Goal: Task Accomplishment & Management: Use online tool/utility

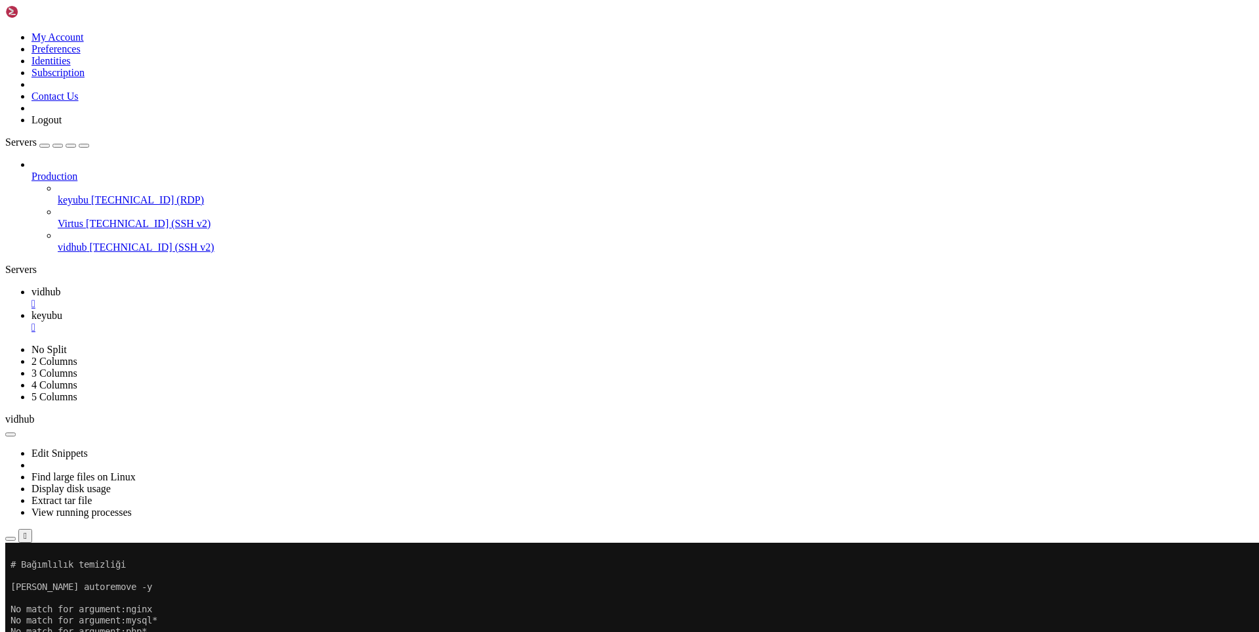
scroll to position [736, 0]
drag, startPoint x: 139, startPoint y: 1073, endPoint x: 474, endPoint y: 1009, distance: 341.1
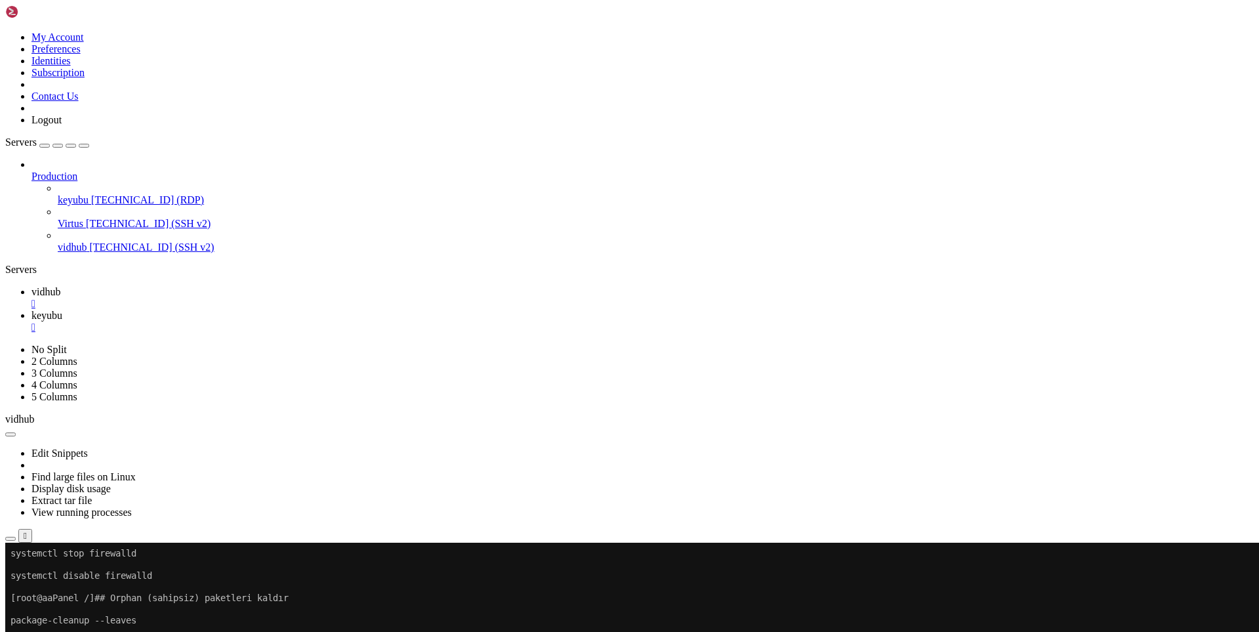
scroll to position [1037, 0]
drag, startPoint x: 180, startPoint y: 1076, endPoint x: 370, endPoint y: 1065, distance: 190.5
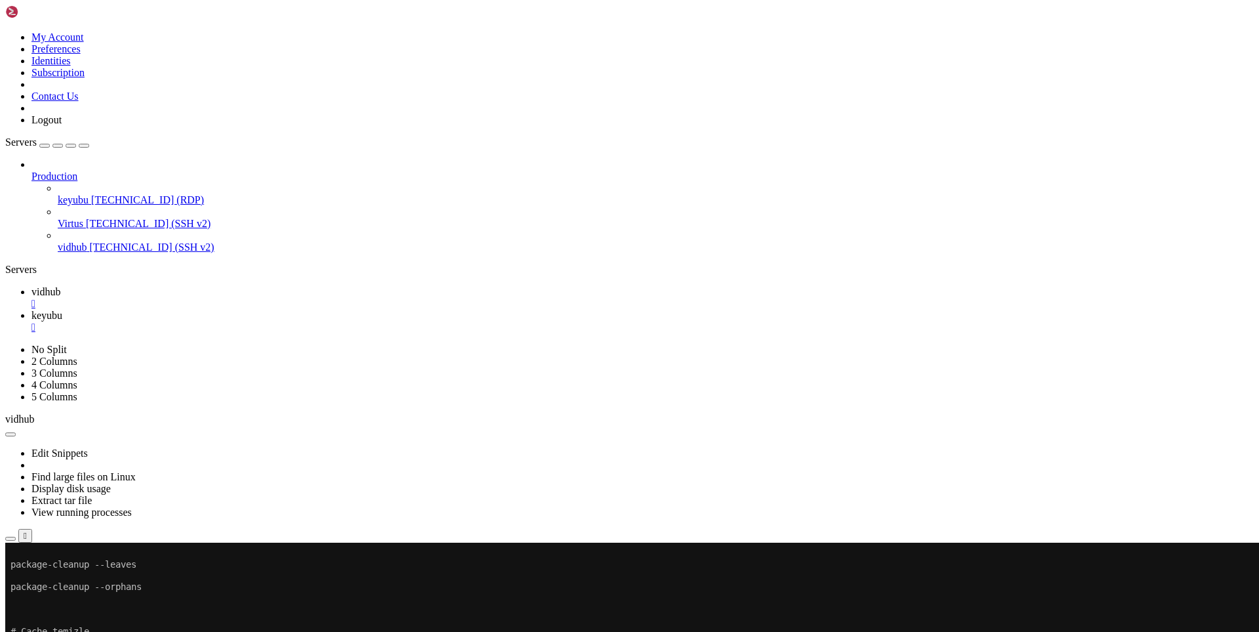
drag, startPoint x: 151, startPoint y: 1072, endPoint x: 347, endPoint y: 1063, distance: 196.4
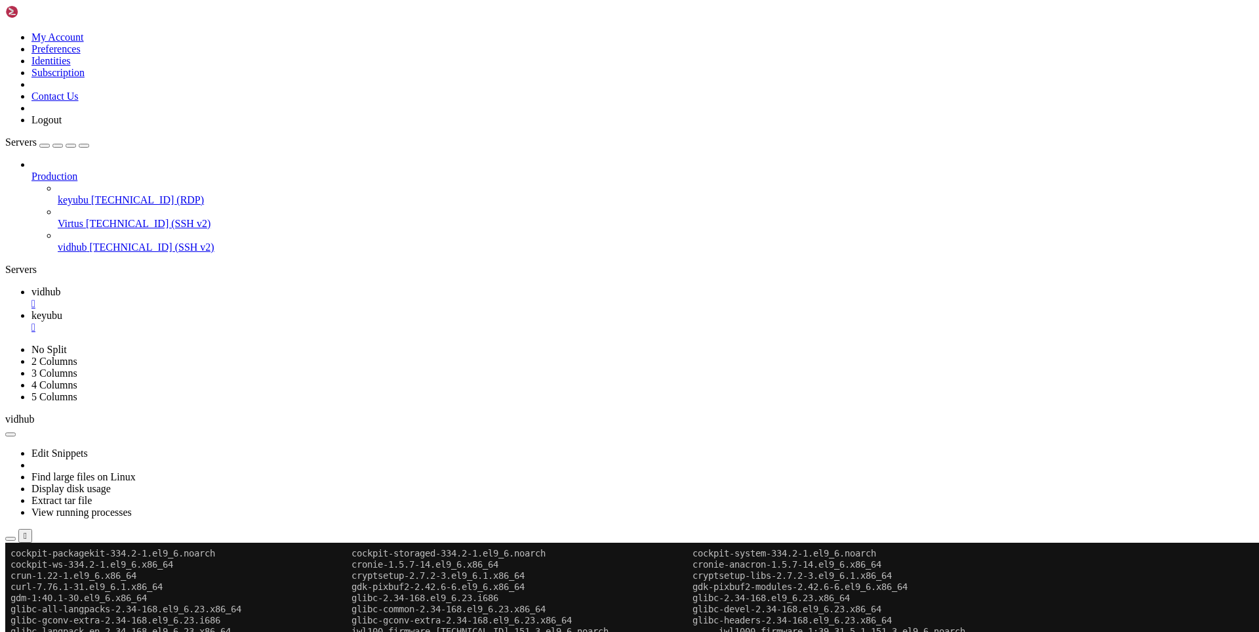
scroll to position [7872, 0]
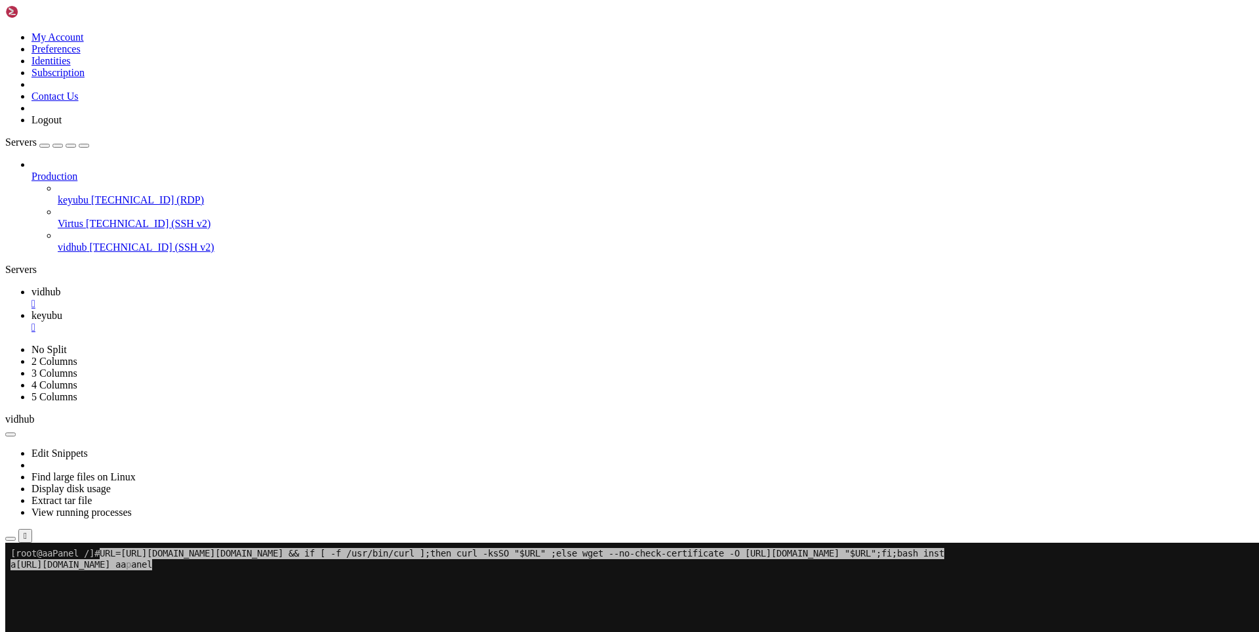
drag, startPoint x: 205, startPoint y: 608, endPoint x: 195, endPoint y: 604, distance: 11.2
click at [195, 604] on x-row at bounding box center [552, 608] width 1084 height 11
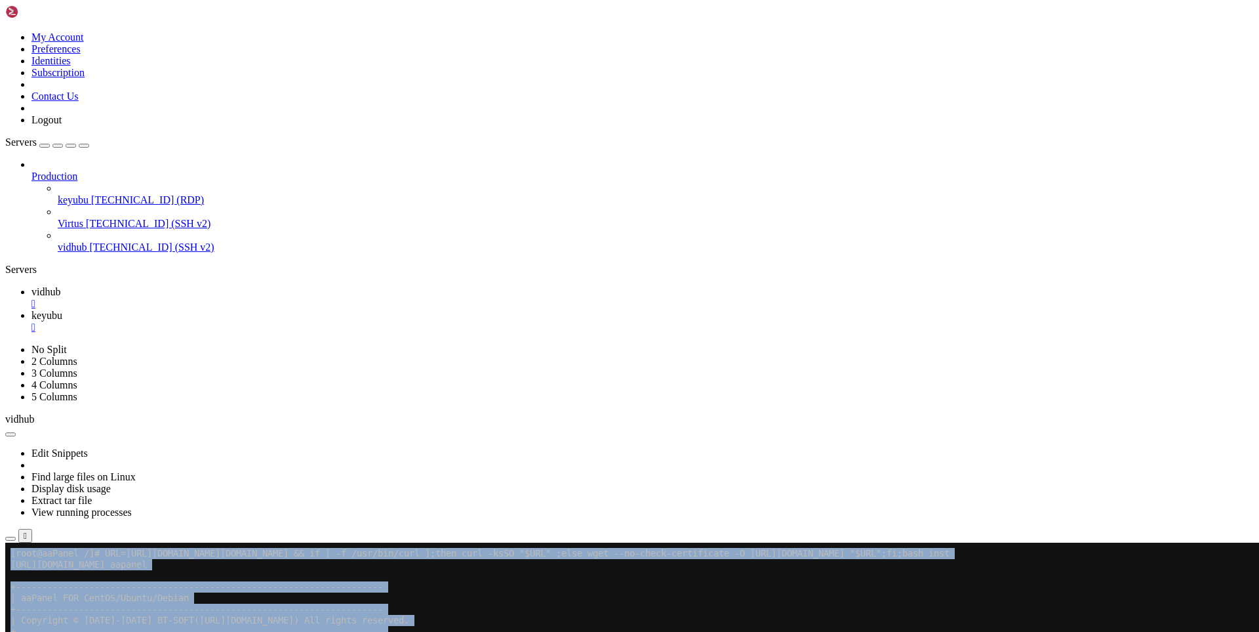
drag, startPoint x: 466, startPoint y: 710, endPoint x: 9, endPoint y: 677, distance: 457.7
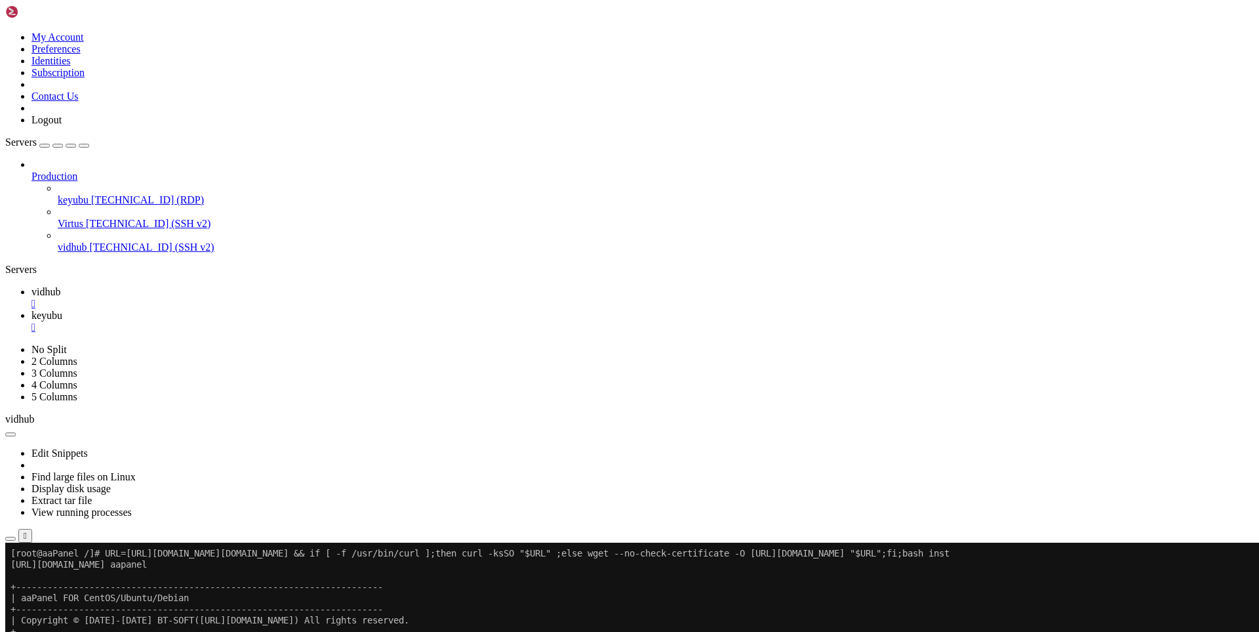
drag, startPoint x: 235, startPoint y: 746, endPoint x: 10, endPoint y: 676, distance: 235.0
copy div "Do you want to install aaPanel to the /www directory now?(y/n): y Available dis…"
drag, startPoint x: 269, startPoint y: 736, endPoint x: 68, endPoint y: 628, distance: 228.3
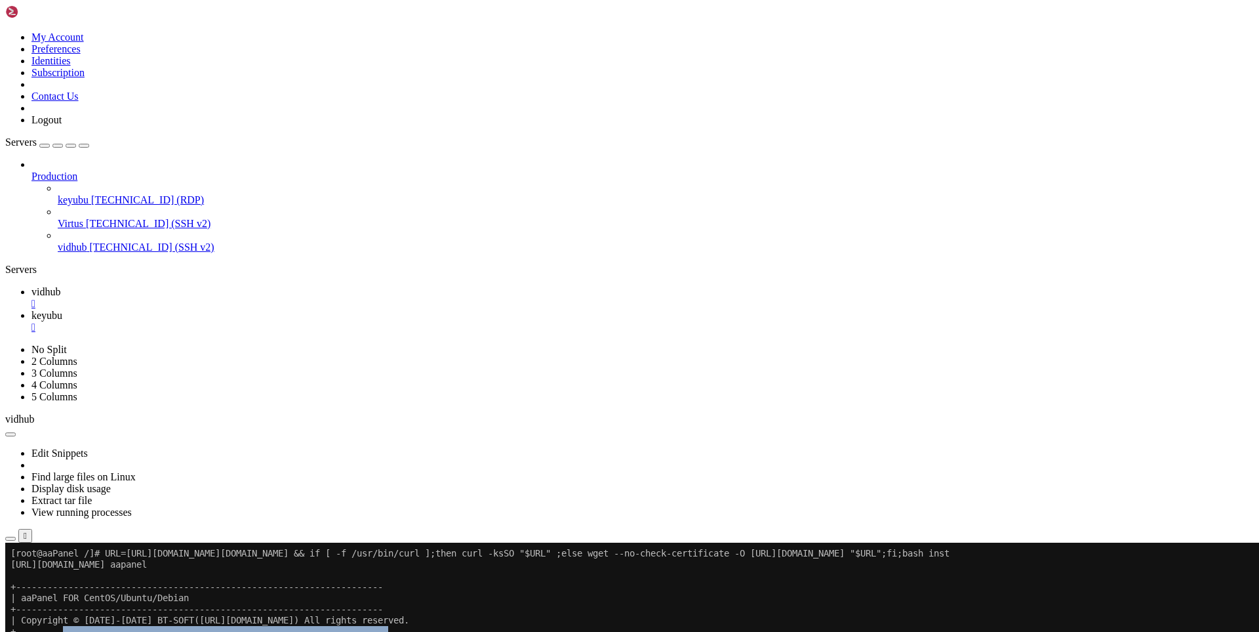
drag, startPoint x: 222, startPoint y: 738, endPoint x: 166, endPoint y: 626, distance: 125.5
click html "Page up [root@aaPanel /]# URL=[URL][DOMAIN_NAME][DOMAIN_NAME] && if [ -f /usr/b…"
copy div "[lore@ipSumdo /]# SIT=ametc://adi.elitsed.doe/tempor/incidid_7.3_ut.la && et [ …"
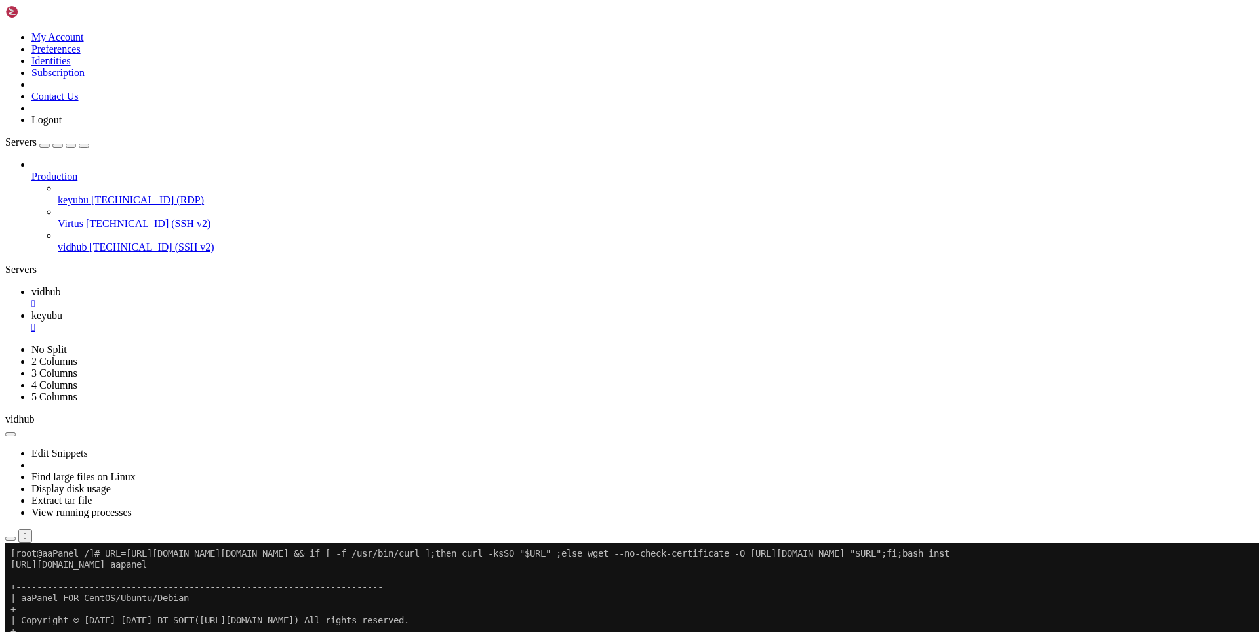
drag, startPoint x: 312, startPoint y: 746, endPoint x: 276, endPoint y: 780, distance: 49.6
drag, startPoint x: 216, startPoint y: 862, endPoint x: 202, endPoint y: 883, distance: 24.6
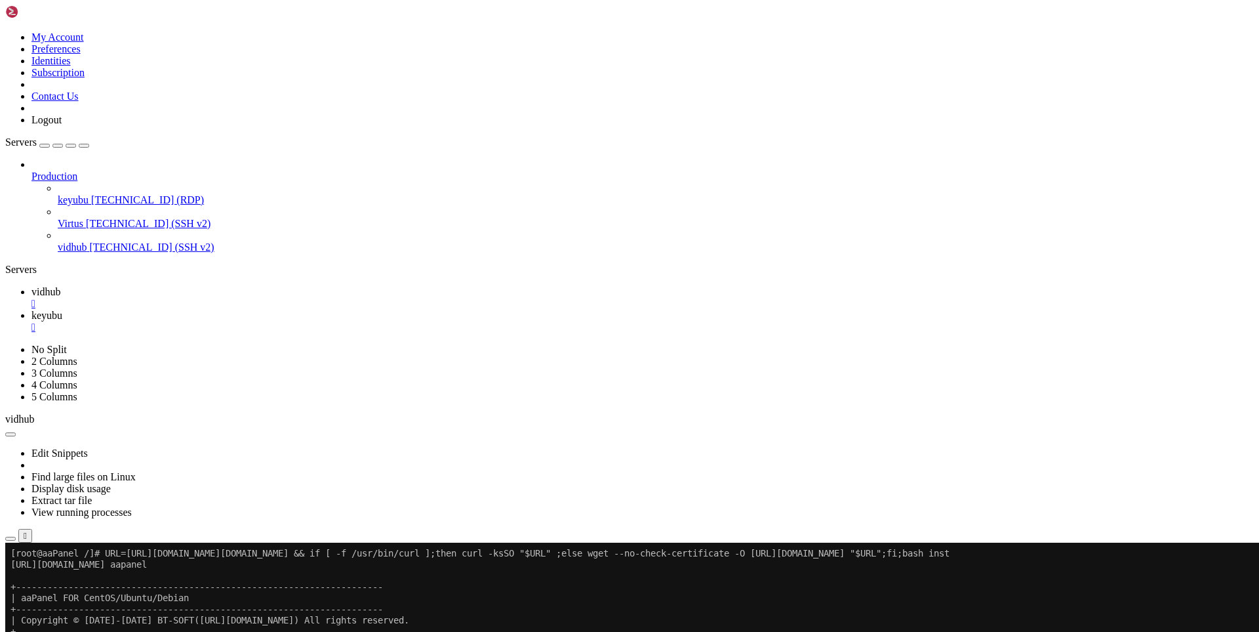
drag, startPoint x: 174, startPoint y: 908, endPoint x: 185, endPoint y: 927, distance: 22.0
drag, startPoint x: 243, startPoint y: 997, endPoint x: 210, endPoint y: 1026, distance: 44.2
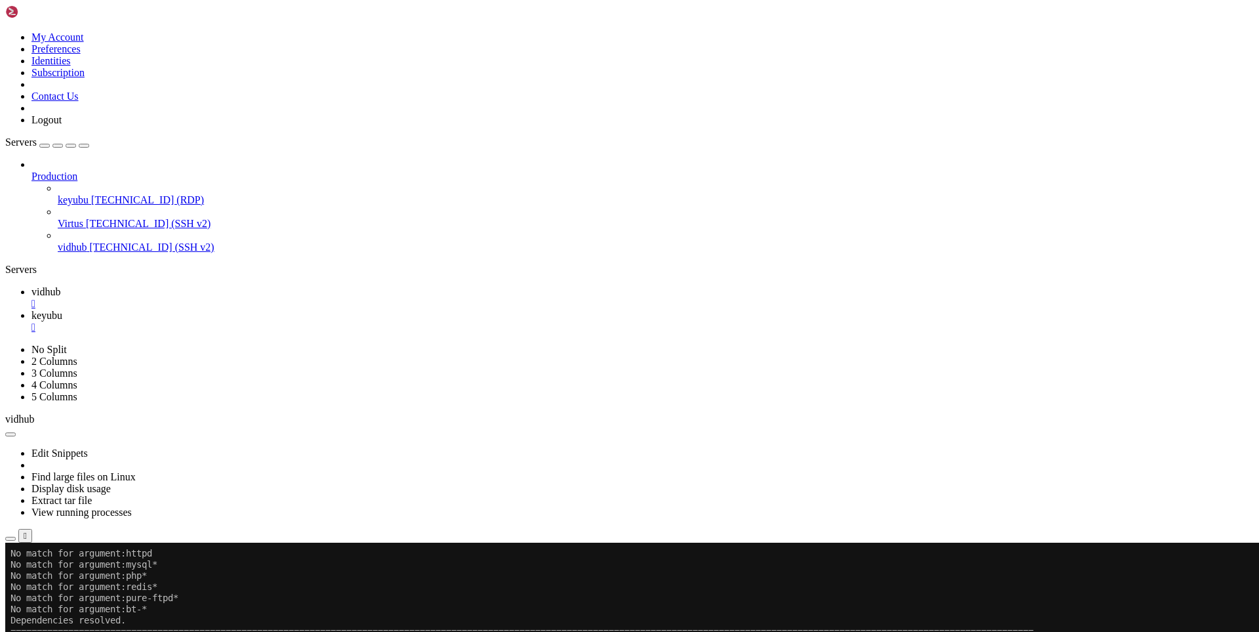
scroll to position [524, 0]
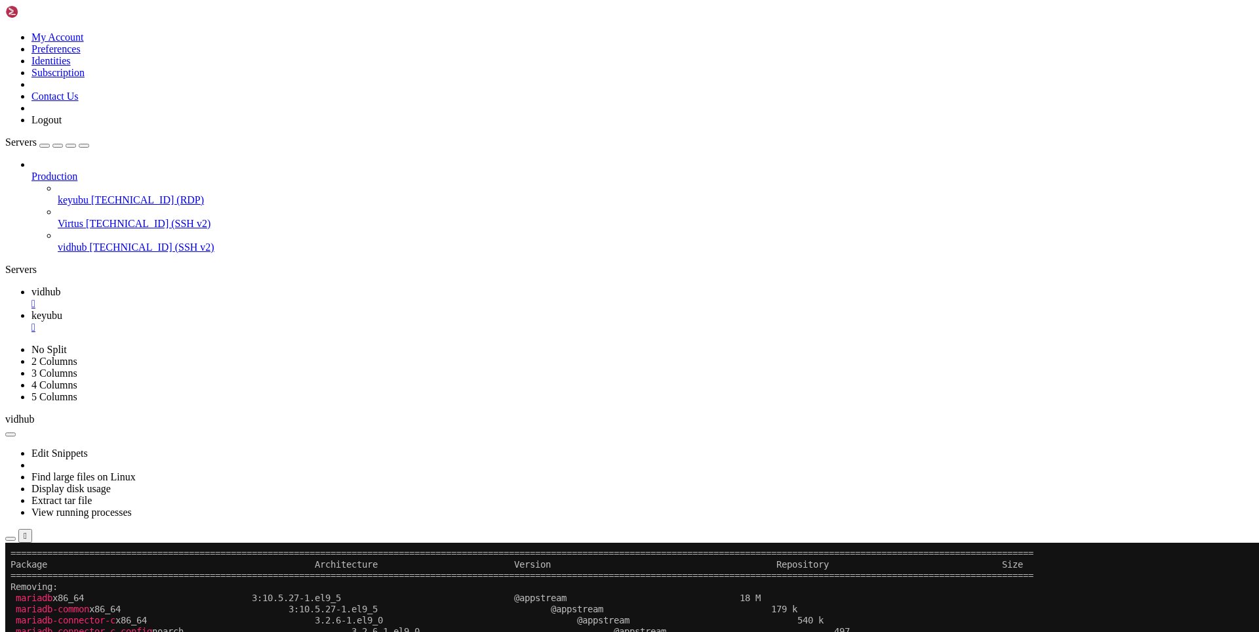
scroll to position [591, 0]
drag, startPoint x: 231, startPoint y: 1073, endPoint x: 186, endPoint y: 1077, distance: 44.8
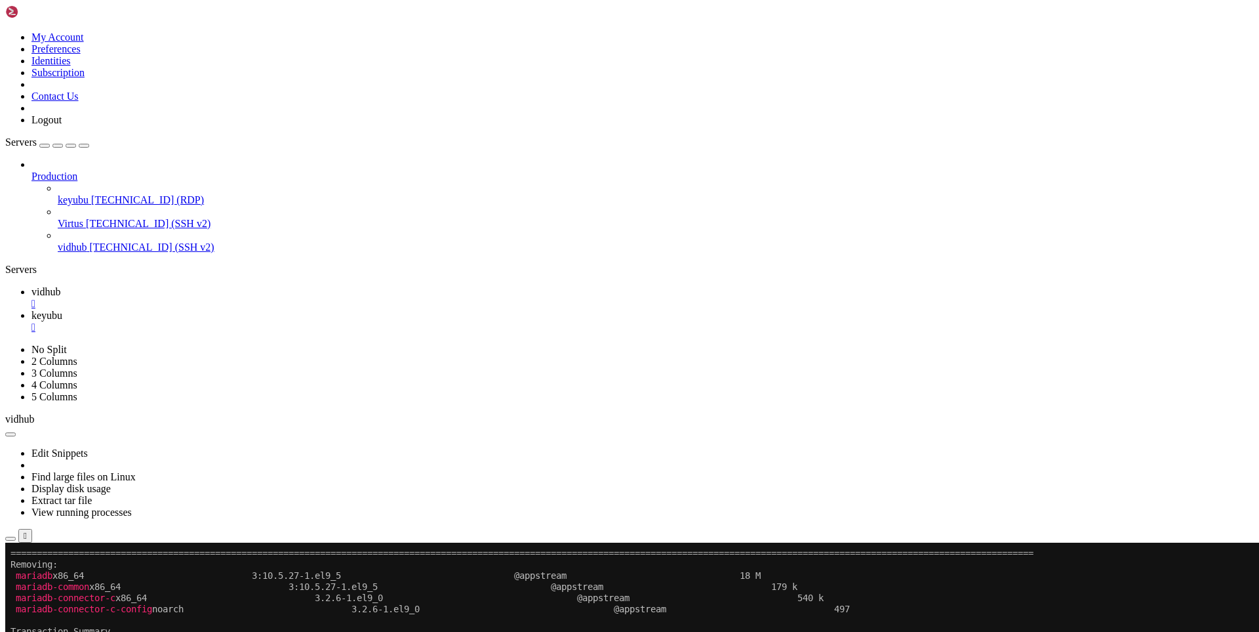
scroll to position [613, 0]
drag, startPoint x: 334, startPoint y: 1074, endPoint x: 253, endPoint y: 1070, distance: 81.4
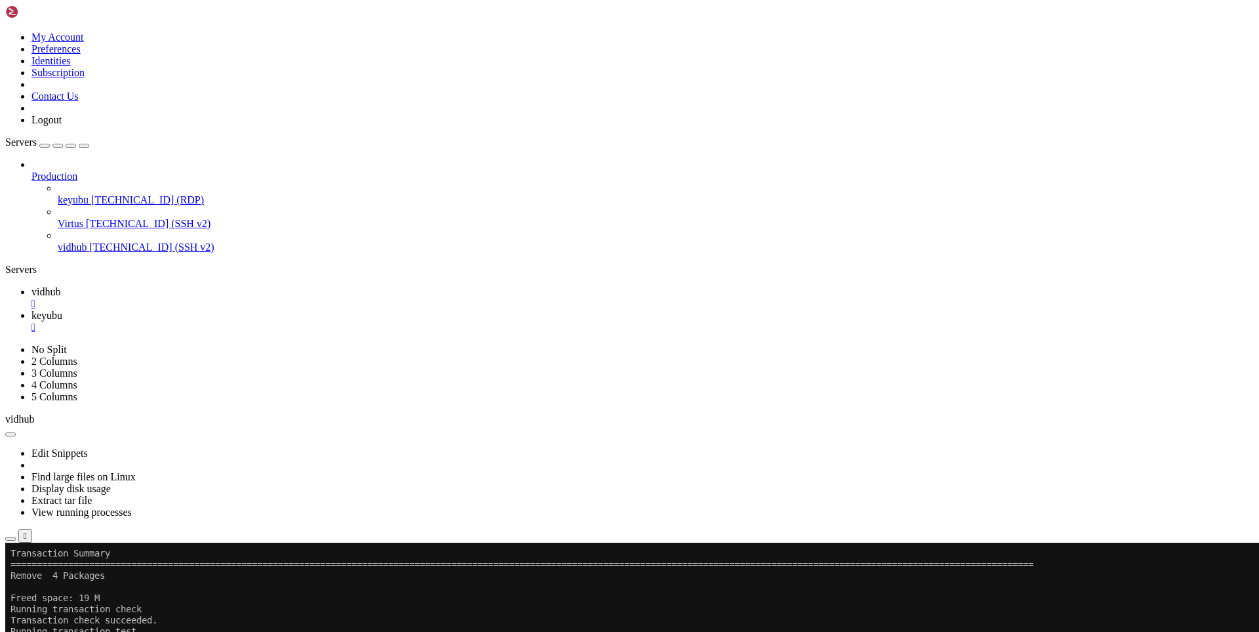
scroll to position [725, 0]
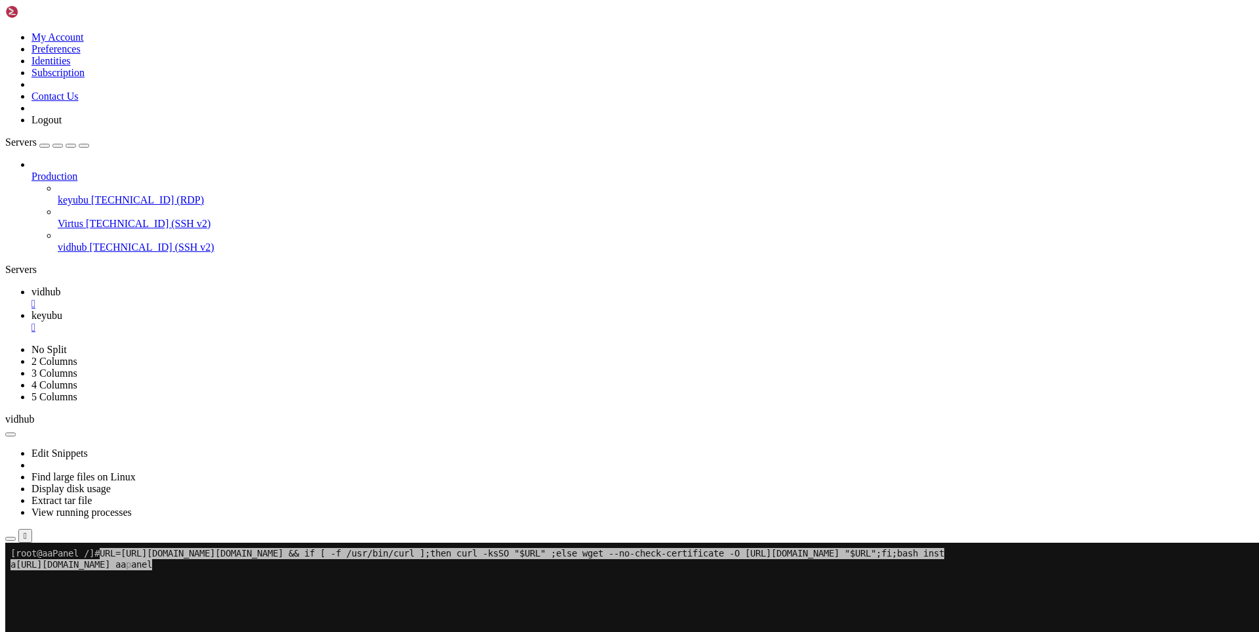
drag, startPoint x: 314, startPoint y: 747, endPoint x: 346, endPoint y: 664, distance: 89.3
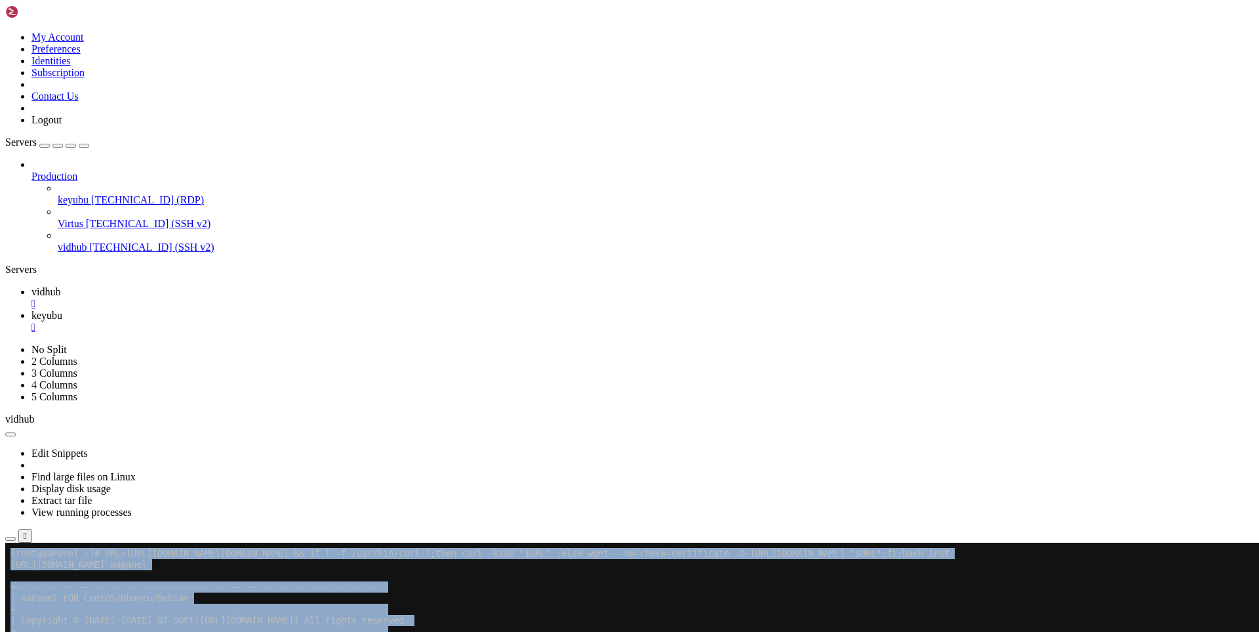
drag, startPoint x: 253, startPoint y: 751, endPoint x: 159, endPoint y: 615, distance: 165.0
click html "Page up [root@aaPanel /]# URL=[URL][DOMAIN_NAME][DOMAIN_NAME] && if [ -f /usr/b…"
copy div "[lore@ipSumdo /]# SIT=ametc://adi.elitsed.doe/tempor/incidid_6.0_ut.la && et [ …"
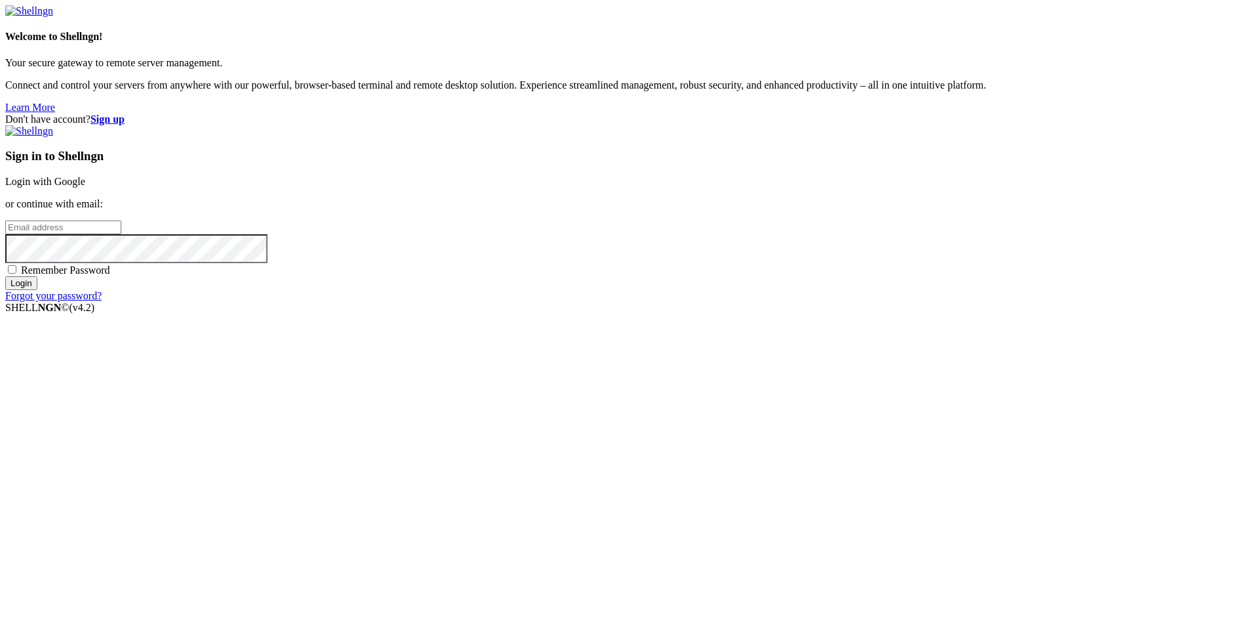
type input "[EMAIL_ADDRESS][DOMAIN_NAME]"
click at [988, 113] on div "Don't have account? Sign up Sign in to Shellngn Login with Google or continue w…" at bounding box center [629, 207] width 1249 height 188
click at [494, 113] on div "Don't have account? Sign up Sign in to Shellngn Login with Google or continue w…" at bounding box center [629, 207] width 1249 height 188
click at [37, 290] on input "Login" at bounding box center [21, 283] width 32 height 14
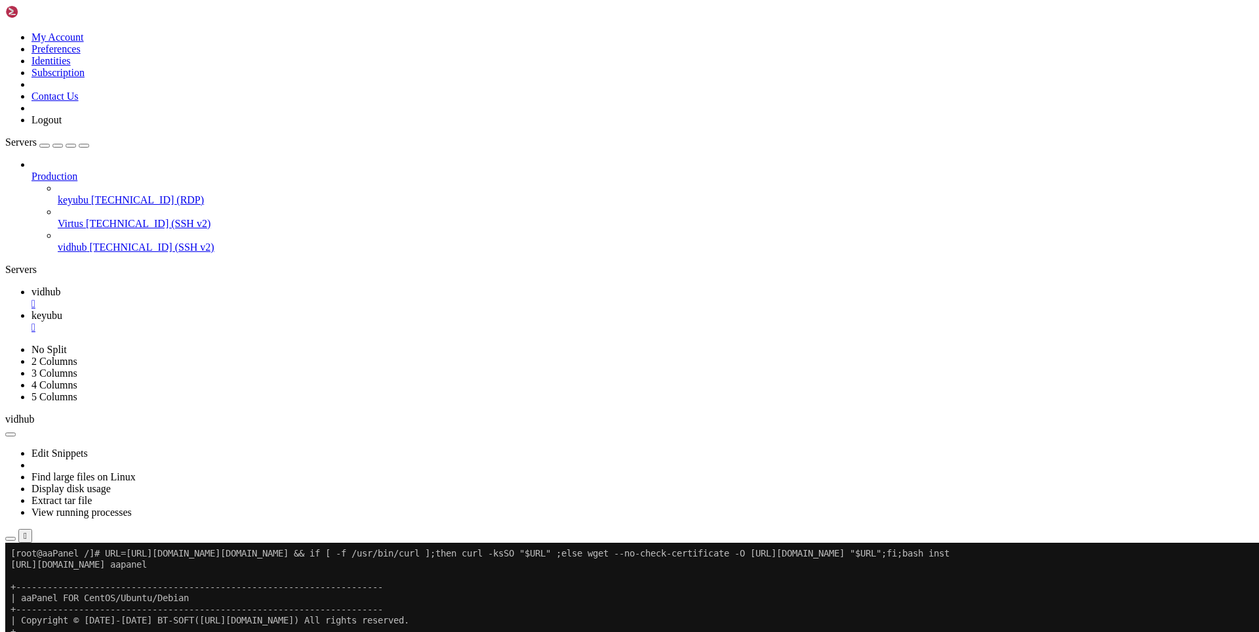
drag, startPoint x: 344, startPoint y: 931, endPoint x: 273, endPoint y: 858, distance: 102.0
drag, startPoint x: 348, startPoint y: 805, endPoint x: 260, endPoint y: 844, distance: 95.7
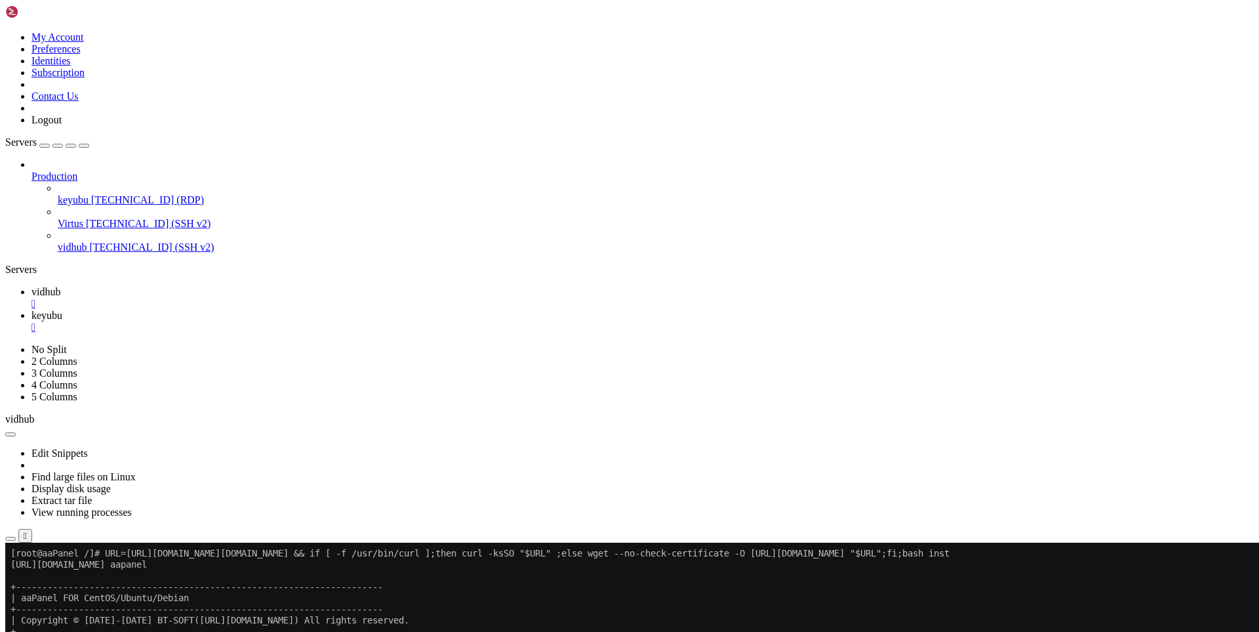
drag, startPoint x: 376, startPoint y: 881, endPoint x: 272, endPoint y: 891, distance: 104.1
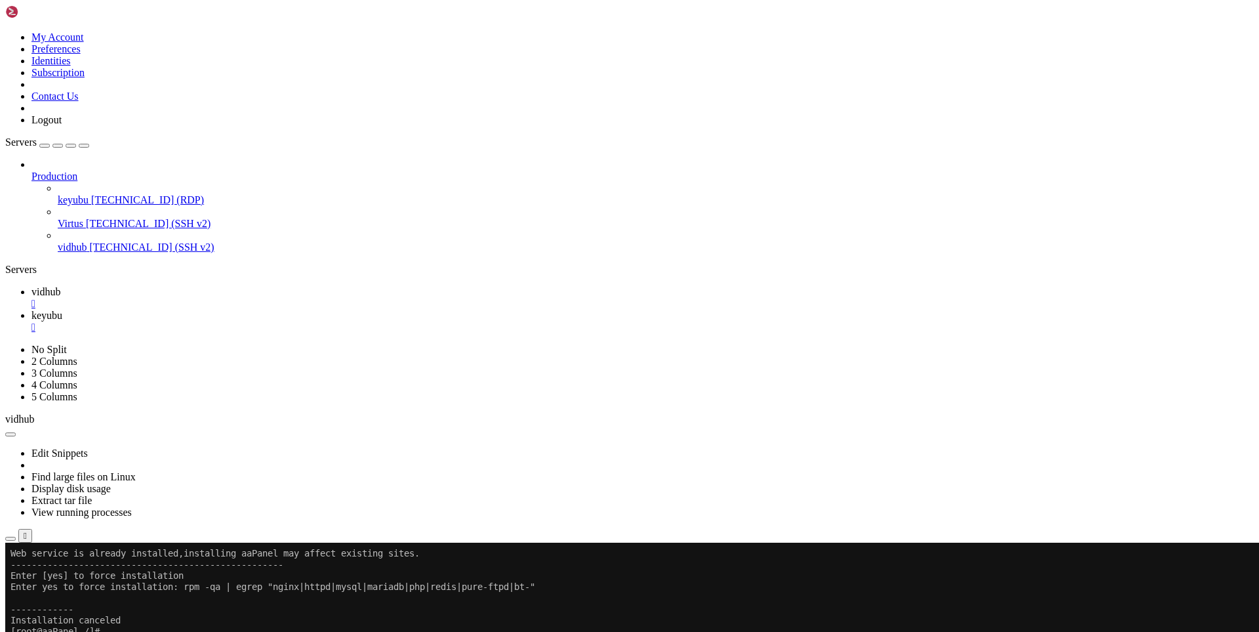
scroll to position [156, 0]
drag, startPoint x: 227, startPoint y: 1070, endPoint x: 190, endPoint y: 1067, distance: 37.5
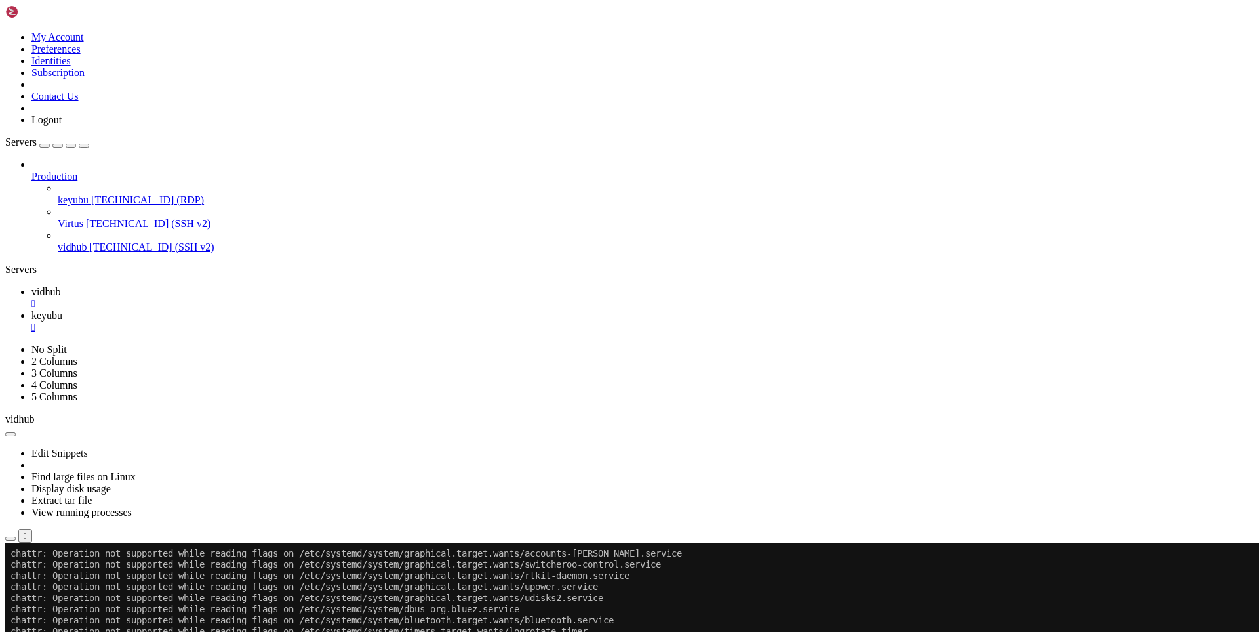
scroll to position [6445, 0]
drag, startPoint x: 519, startPoint y: 1164, endPoint x: 323, endPoint y: 1081, distance: 213.7
drag, startPoint x: 323, startPoint y: 1081, endPoint x: 253, endPoint y: 1068, distance: 70.7
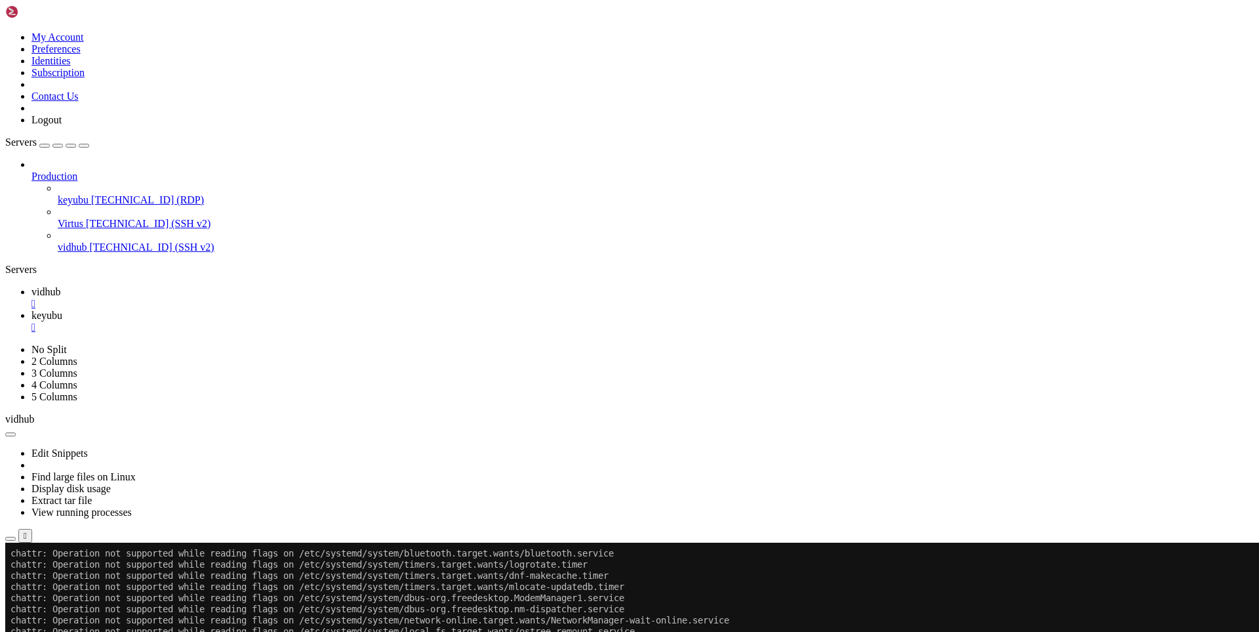
drag, startPoint x: 165, startPoint y: 1077, endPoint x: 121, endPoint y: 1072, distance: 44.3
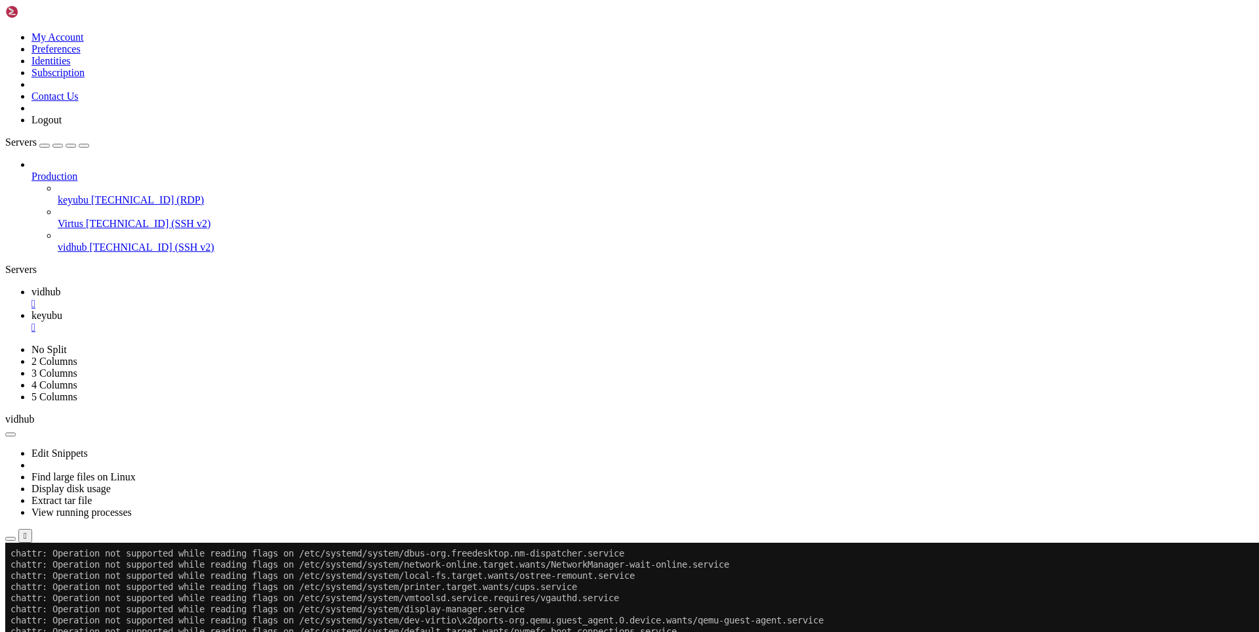
scroll to position [6567, 0]
drag, startPoint x: 123, startPoint y: 1088, endPoint x: 14, endPoint y: 1031, distance: 123.5
click html "Page up chattr: Operation not supported while reading flags on /etc/systemd/sys…"
drag, startPoint x: 116, startPoint y: 1078, endPoint x: 10, endPoint y: 1021, distance: 120.0
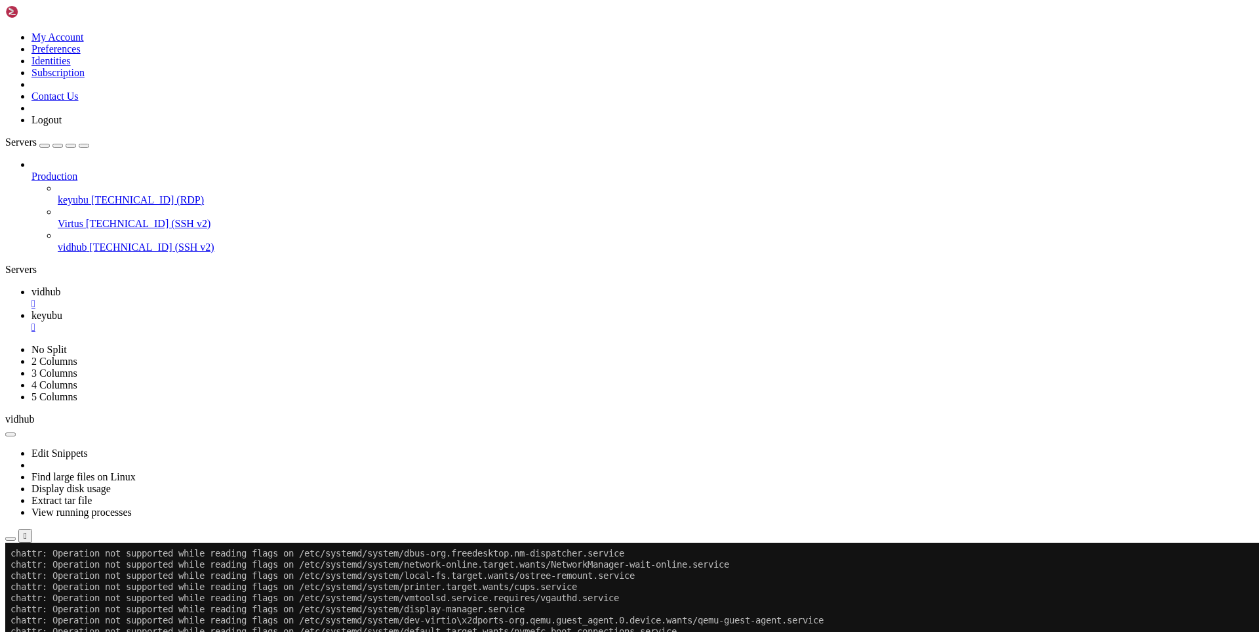
copy div "[root@aaPanel /]# du -sh /www 2>/dev/null du -sh /etc/nginx /etc/httpd /etc/mys…"
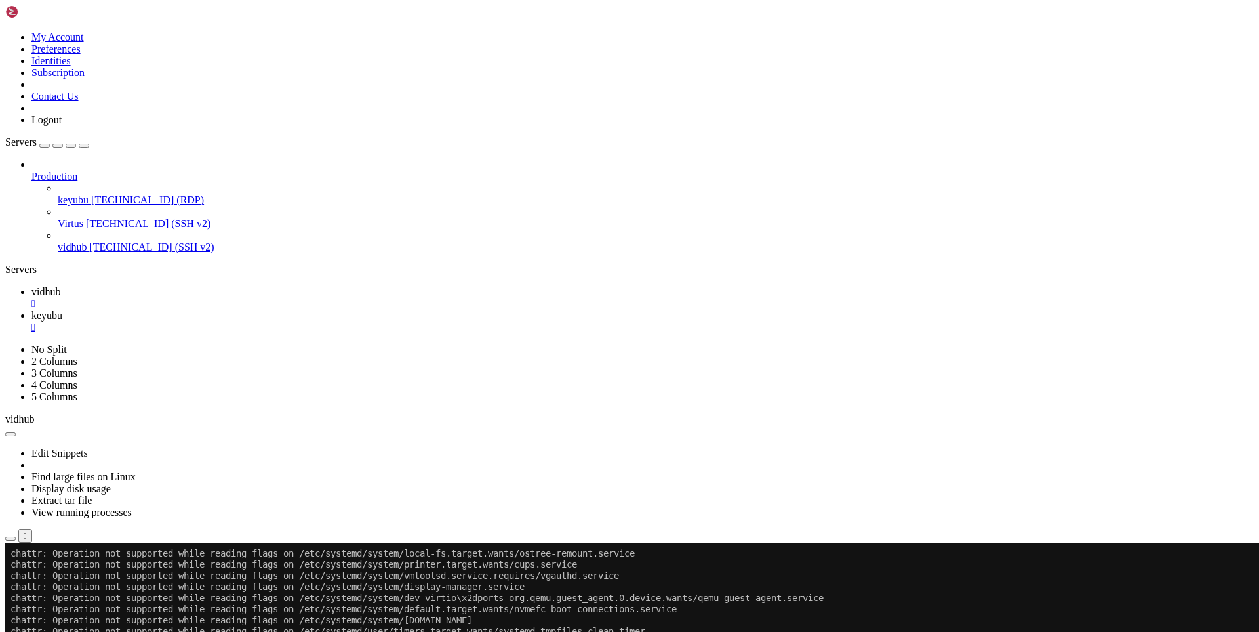
drag, startPoint x: 173, startPoint y: 1074, endPoint x: 140, endPoint y: 1045, distance: 44.2
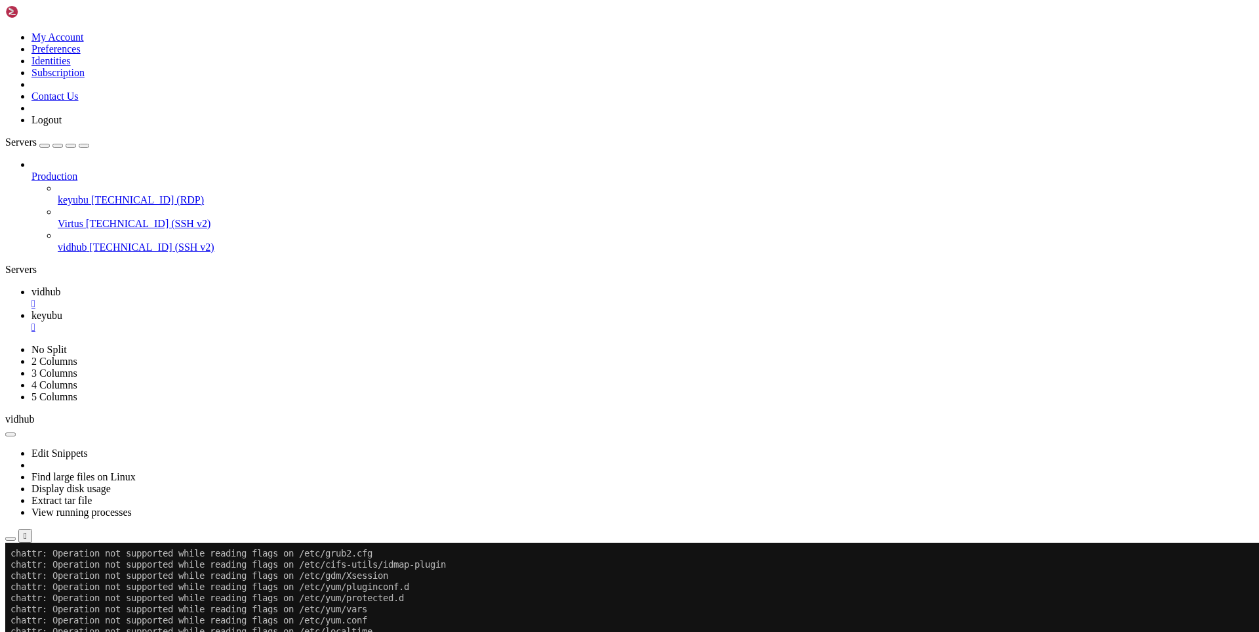
scroll to position [6824, 0]
drag, startPoint x: 314, startPoint y: 1074, endPoint x: 215, endPoint y: 1072, distance: 99.1
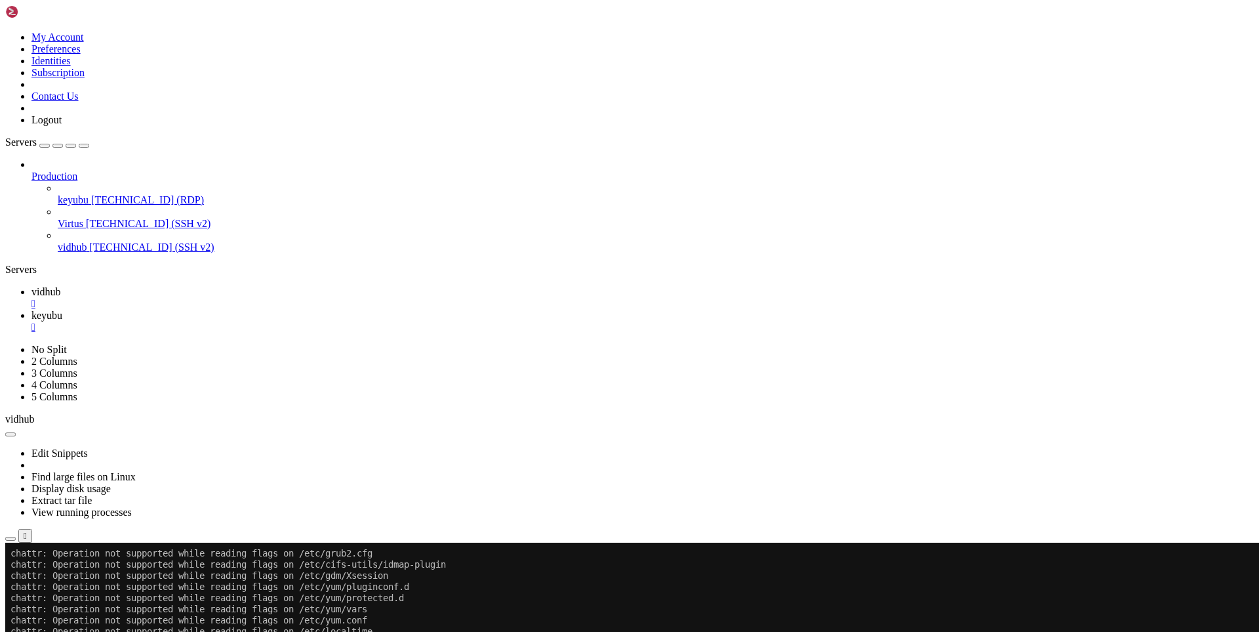
drag, startPoint x: 132, startPoint y: 1075, endPoint x: 430, endPoint y: 1000, distance: 307.6
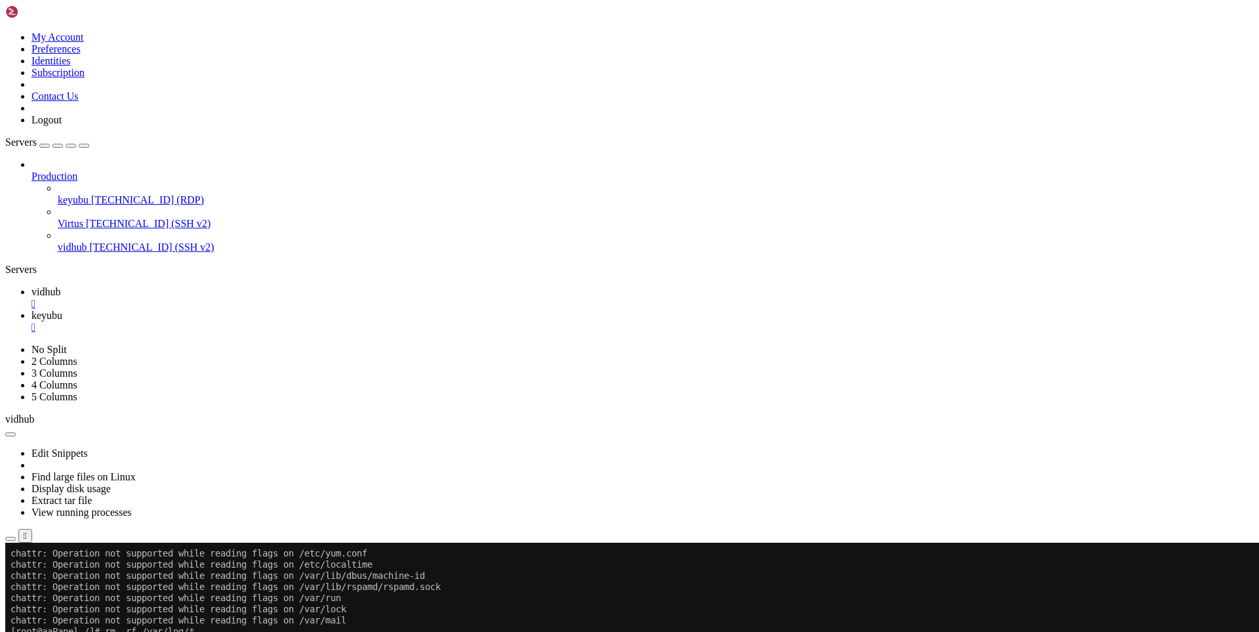
drag, startPoint x: 150, startPoint y: 1076, endPoint x: 124, endPoint y: 1036, distance: 47.3
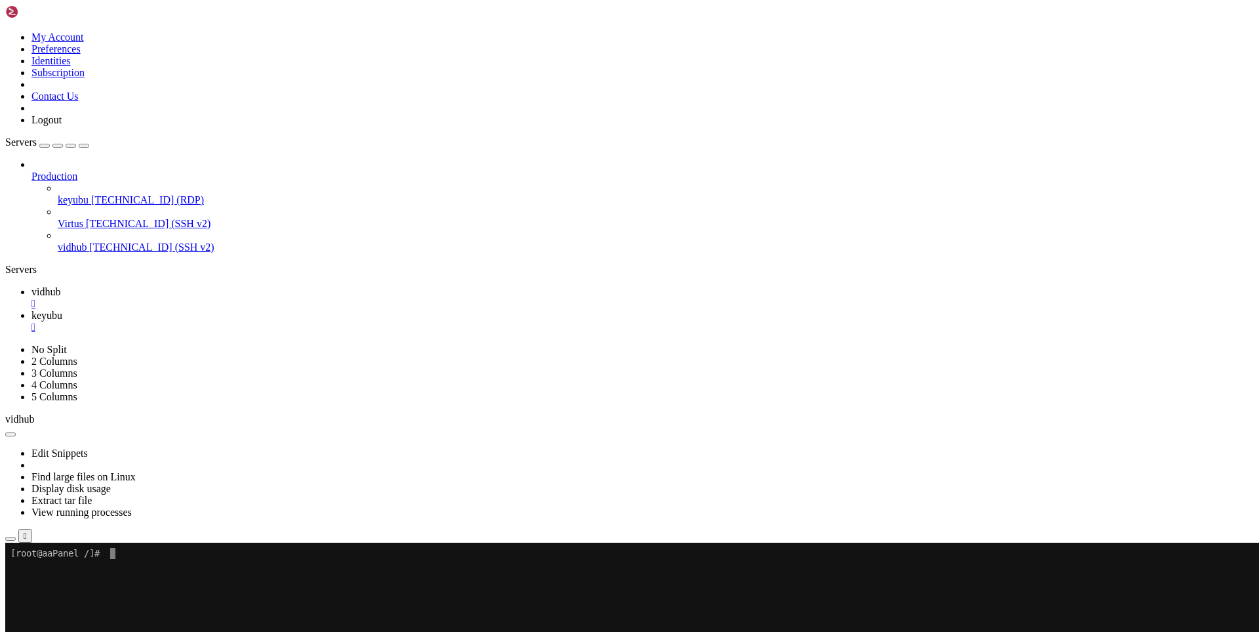
drag, startPoint x: 198, startPoint y: 723, endPoint x: 203, endPoint y: 698, distance: 26.0
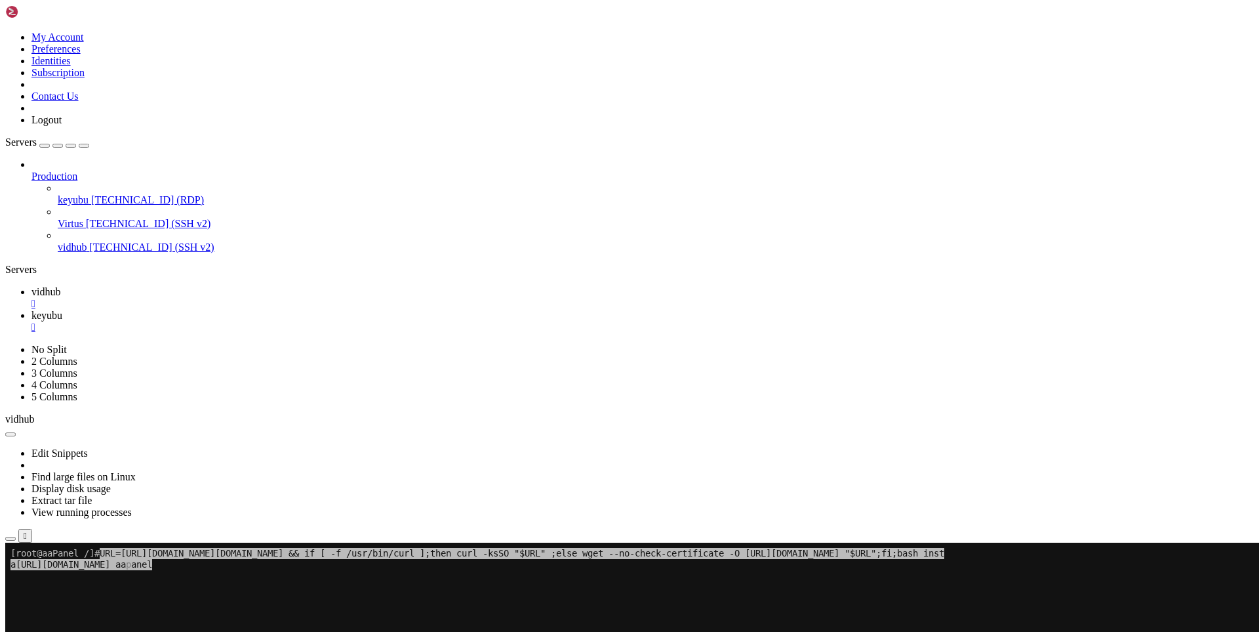
drag, startPoint x: 197, startPoint y: 669, endPoint x: 175, endPoint y: 647, distance: 30.6
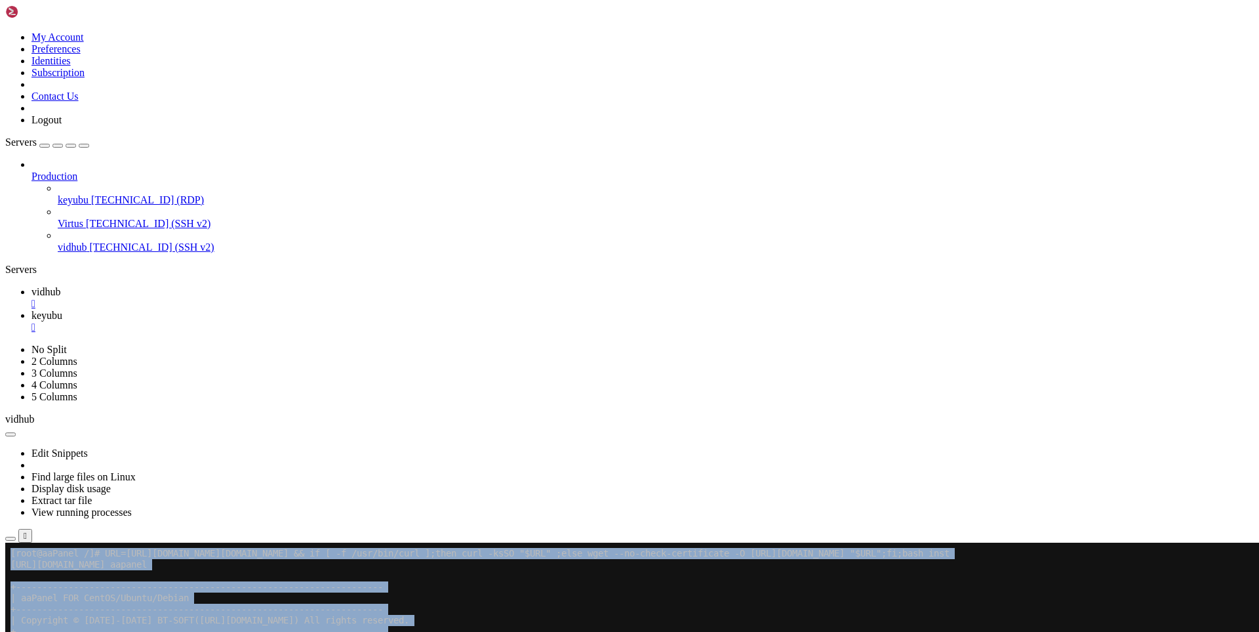
drag, startPoint x: 220, startPoint y: 755, endPoint x: -15, endPoint y: 541, distance: 317.6
click html "Page up [root@aaPanel /]# URL=[URL][DOMAIN_NAME][DOMAIN_NAME] && if [ -f /usr/b…"
copy div "[lore@ipSumdo /]# SIT=ametc://adi.elitsed.doe/tempor/incidid_1.0_ut.la && et [ …"
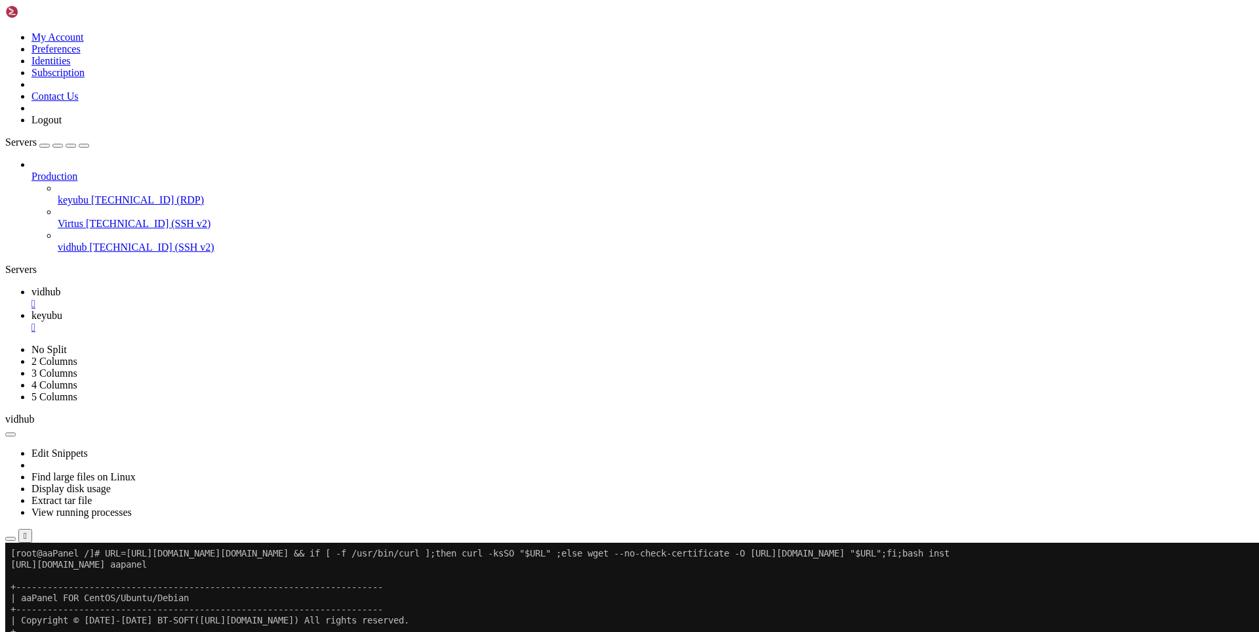
drag, startPoint x: 283, startPoint y: 782, endPoint x: 207, endPoint y: 828, distance: 88.9
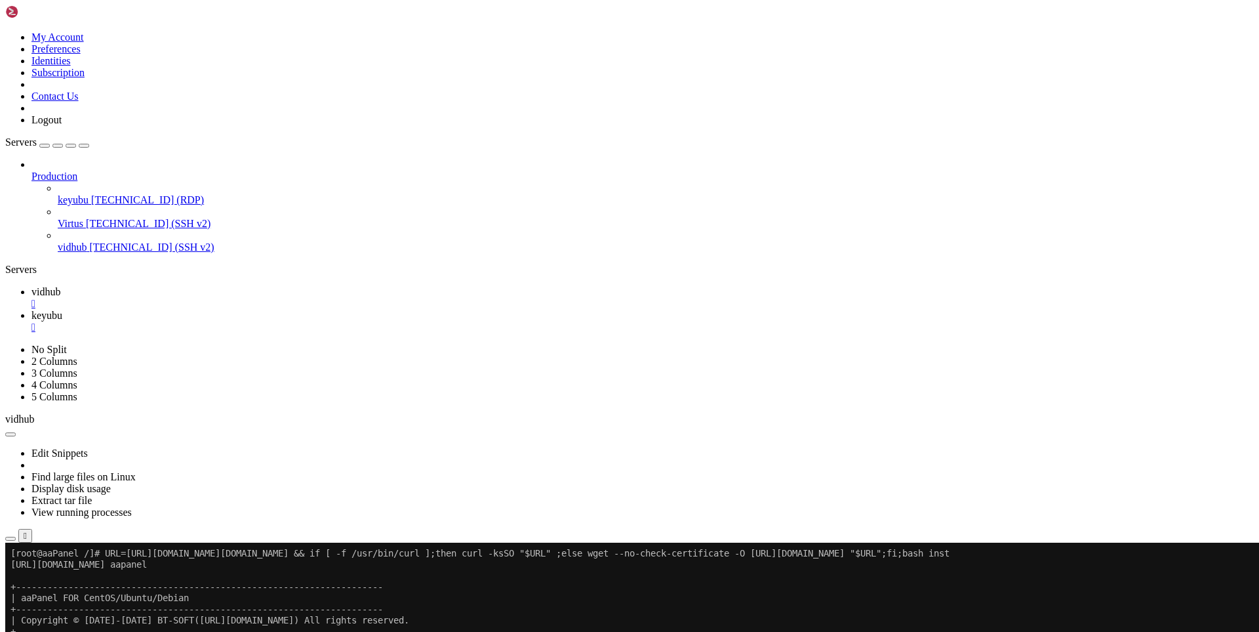
drag, startPoint x: 193, startPoint y: 874, endPoint x: 171, endPoint y: 883, distance: 23.5
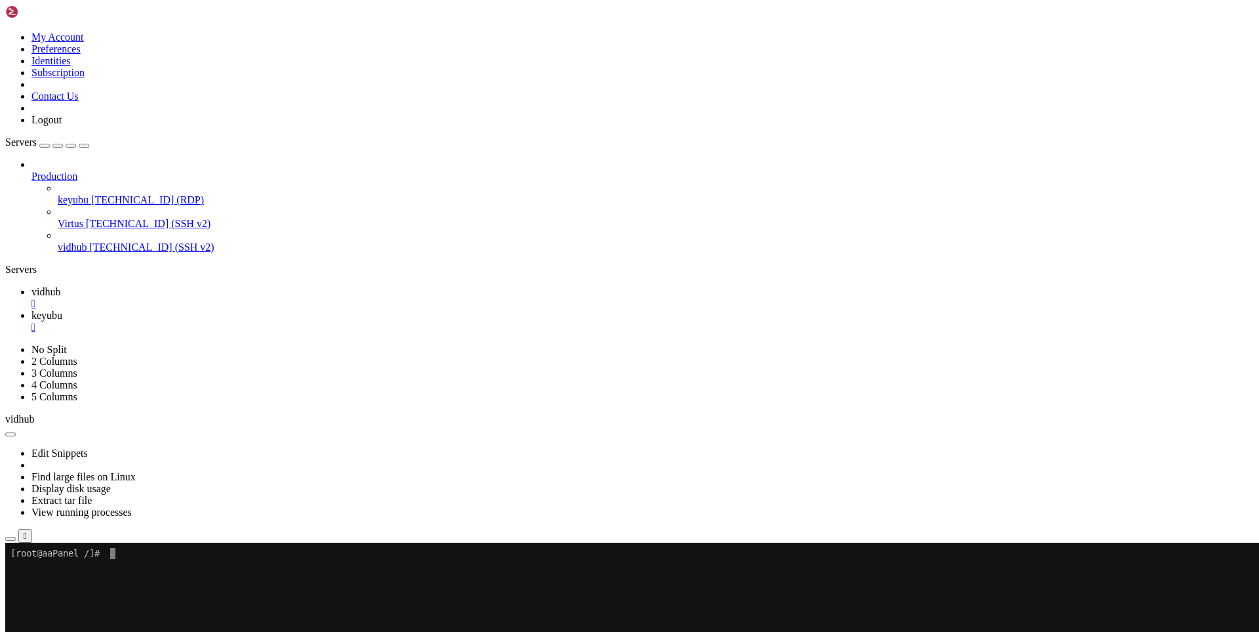
scroll to position [6, 1]
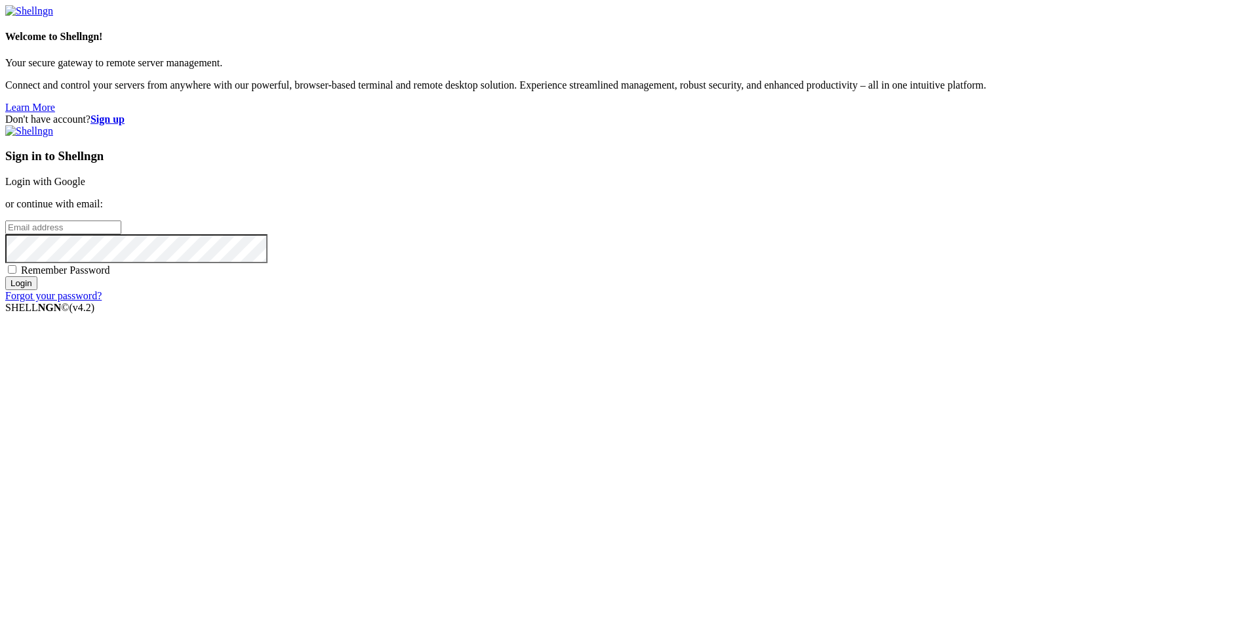
type input "[EMAIL_ADDRESS][DOMAIN_NAME]"
click at [37, 290] on input "Login" at bounding box center [21, 283] width 32 height 14
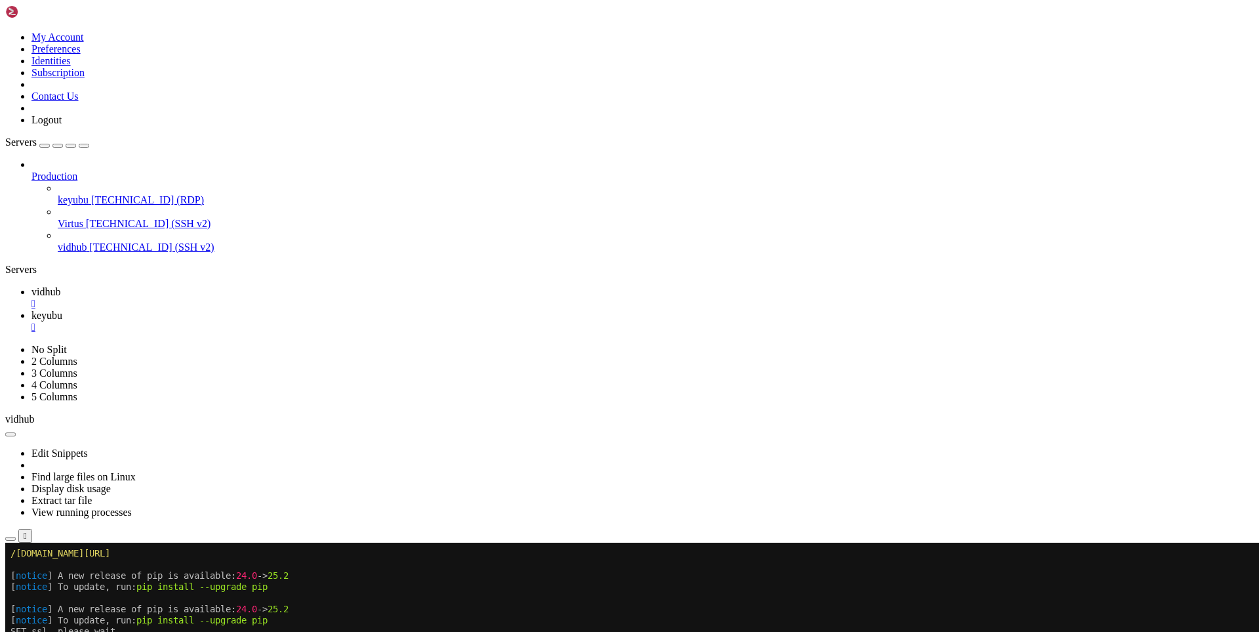
scroll to position [2910, 0]
drag, startPoint x: 134, startPoint y: 1007, endPoint x: 12, endPoint y: 974, distance: 125.9
copy div "aaPanel Internet Address: [URL][TECHNICAL_ID] aaPanel Internal Address: [URL][T…"
click at [62, 310] on span "keyubu" at bounding box center [46, 315] width 31 height 11
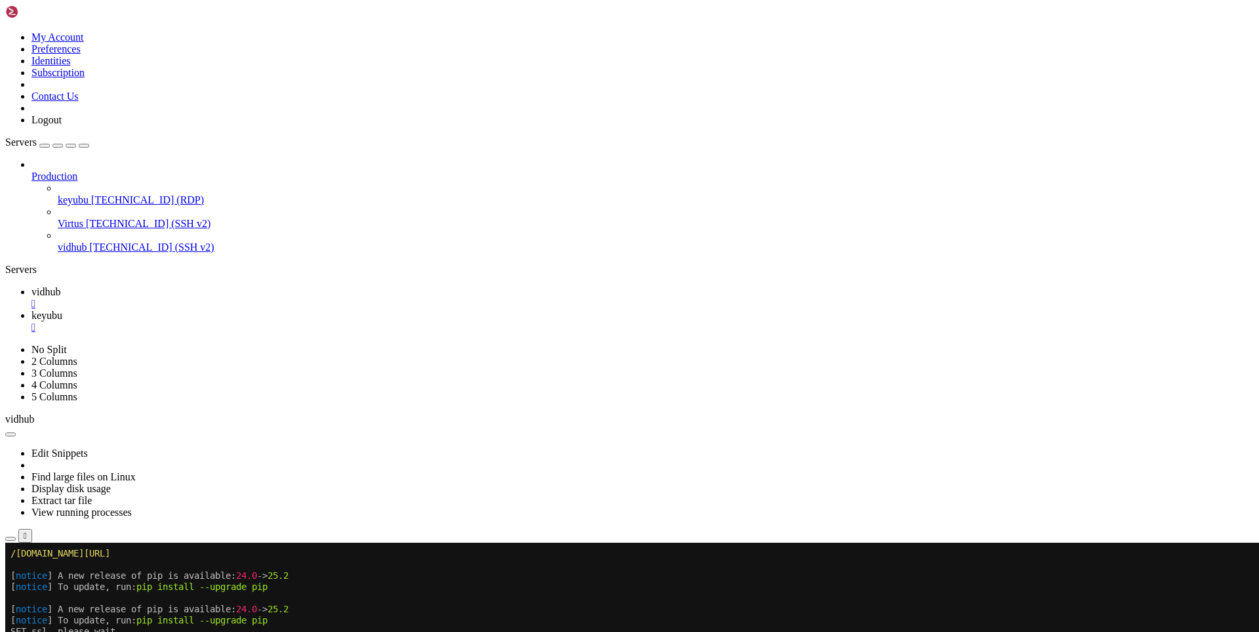
click at [306, 321] on div "" at bounding box center [642, 327] width 1223 height 12
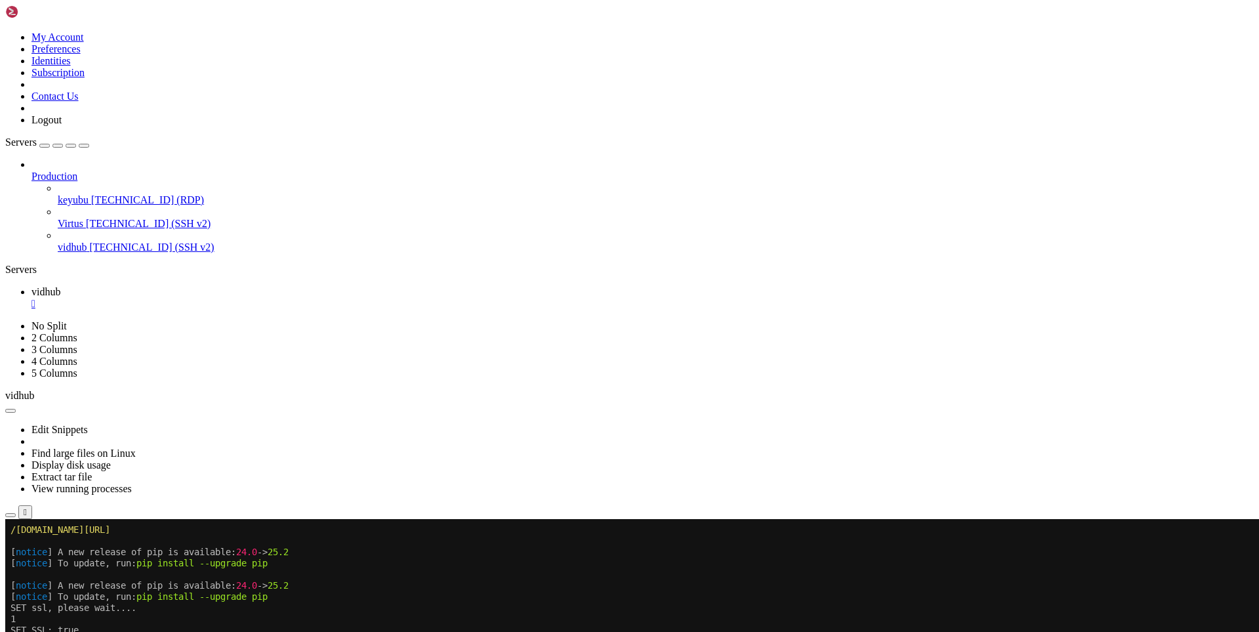
click at [71, 194] on span "keyubu" at bounding box center [73, 199] width 31 height 11
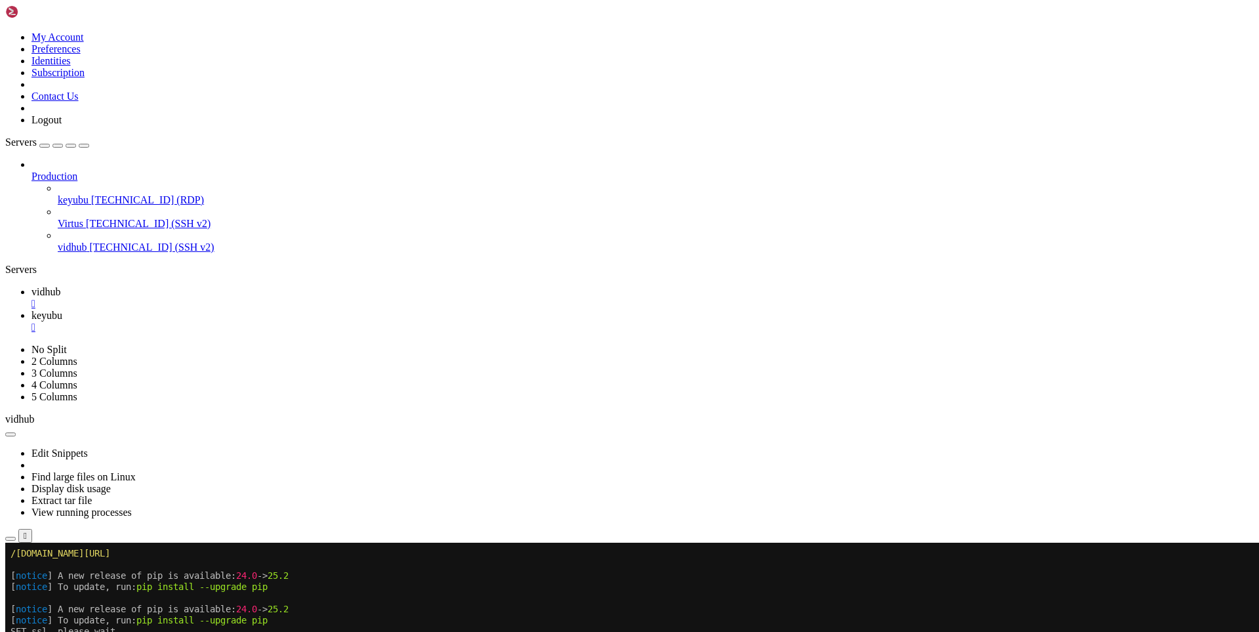
scroll to position [0, 0]
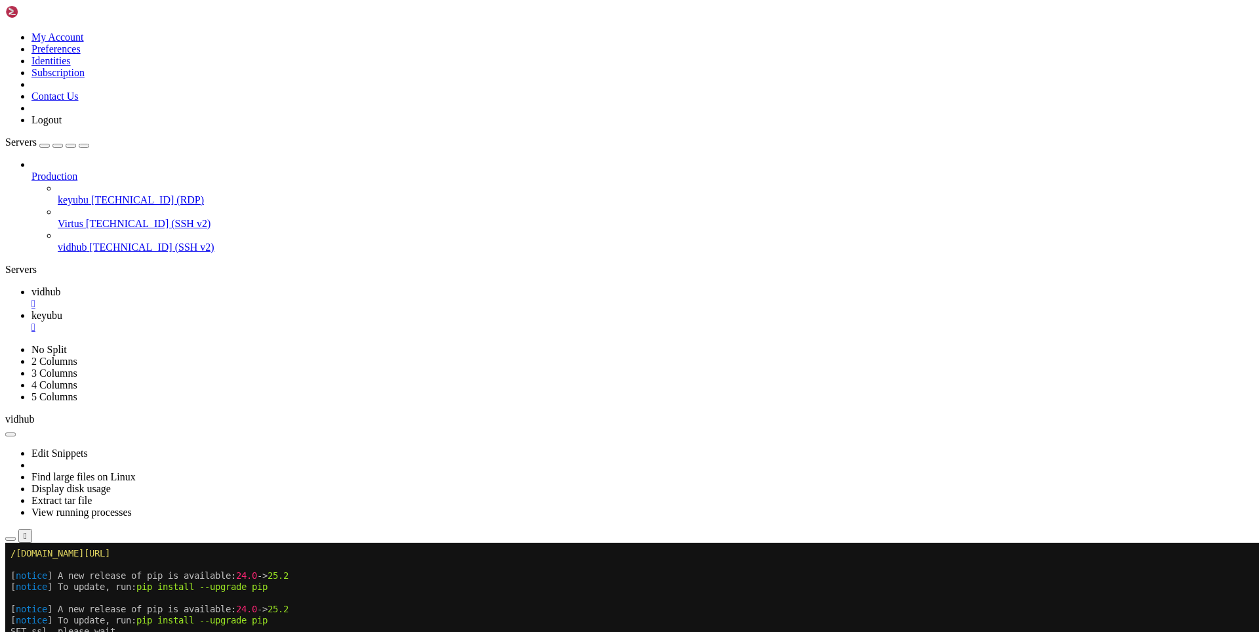
click at [60, 286] on span "vidhub" at bounding box center [45, 291] width 29 height 11
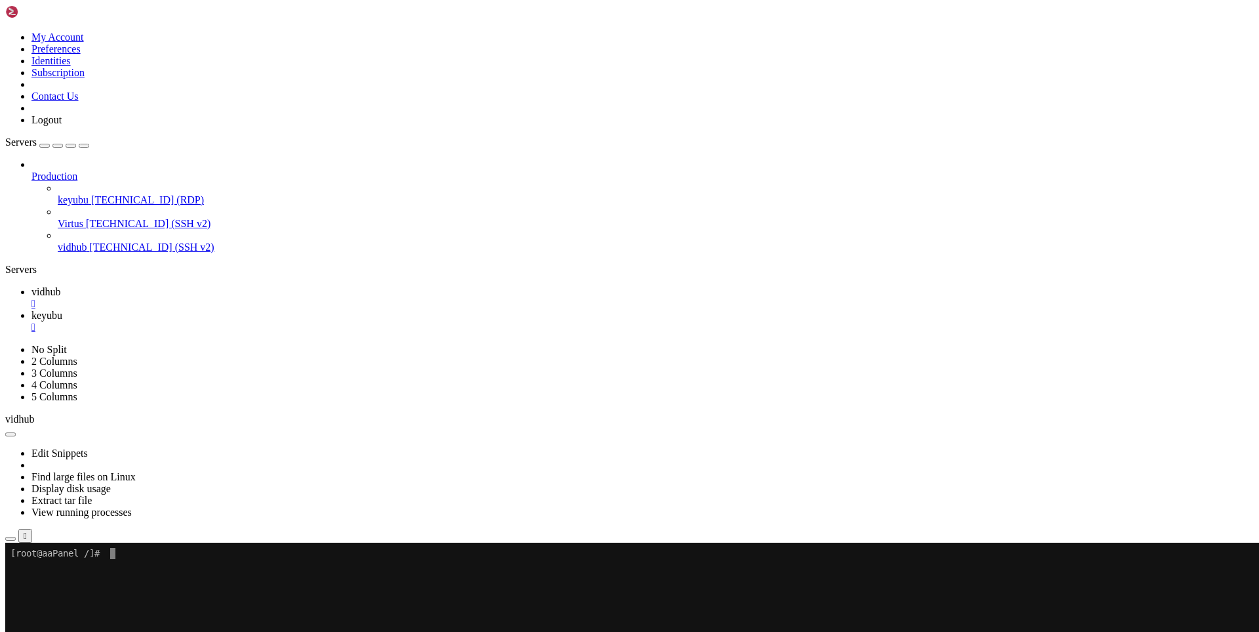
click at [118, 575] on x-row "New password:" at bounding box center [552, 575] width 1084 height 11
click at [265, 620] on x-row at bounding box center [552, 620] width 1084 height 11
click at [62, 310] on span "keyubu" at bounding box center [46, 315] width 31 height 11
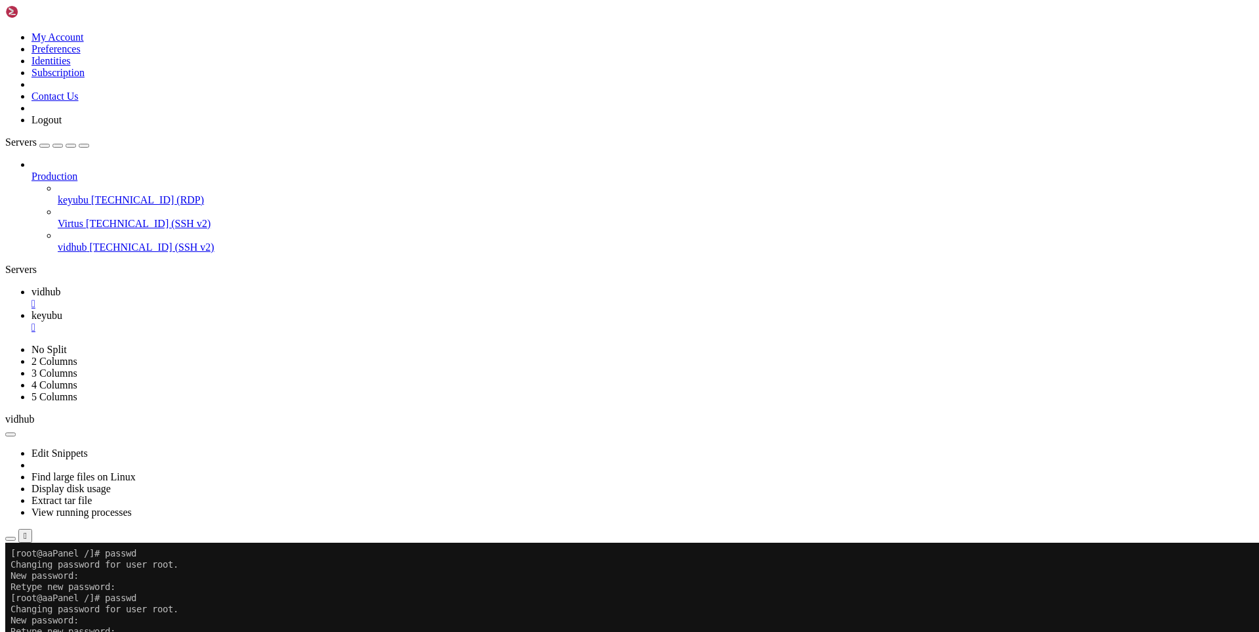
drag, startPoint x: 925, startPoint y: 784, endPoint x: 1017, endPoint y: 800, distance: 93.2
drag, startPoint x: 994, startPoint y: 800, endPoint x: 926, endPoint y: 786, distance: 68.9
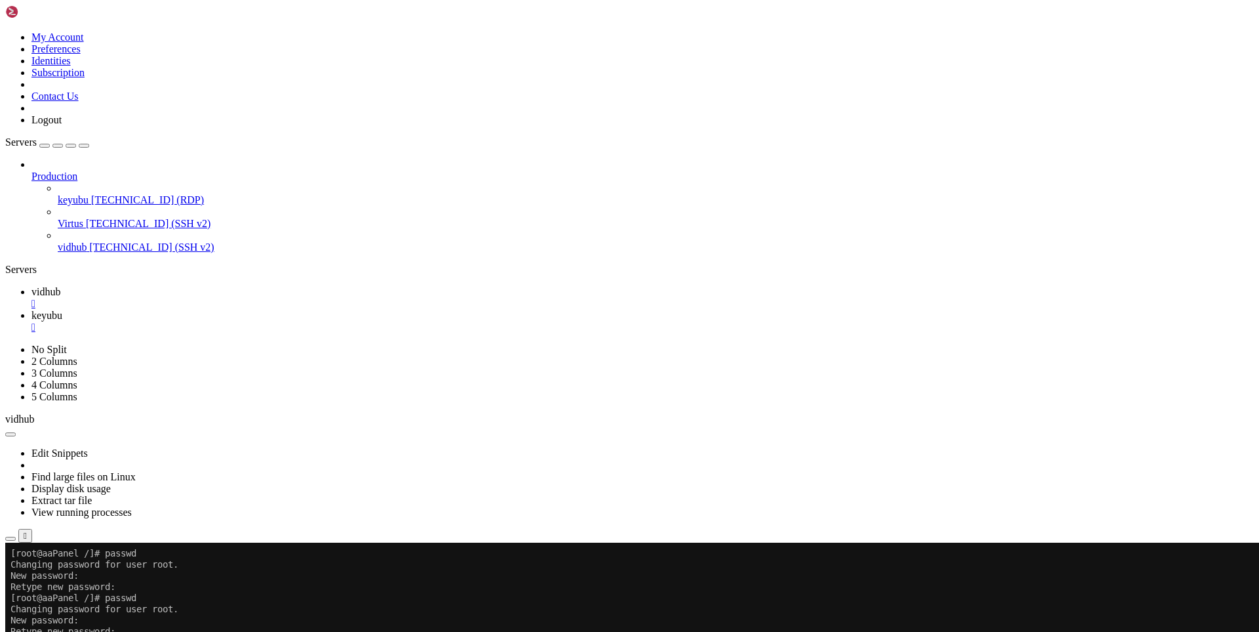
click at [60, 286] on span "vidhub" at bounding box center [45, 291] width 29 height 11
drag, startPoint x: 144, startPoint y: 658, endPoint x: 125, endPoint y: 678, distance: 27.8
click at [263, 310] on link "keyubu " at bounding box center [642, 322] width 1223 height 24
